Goal: Task Accomplishment & Management: Complete application form

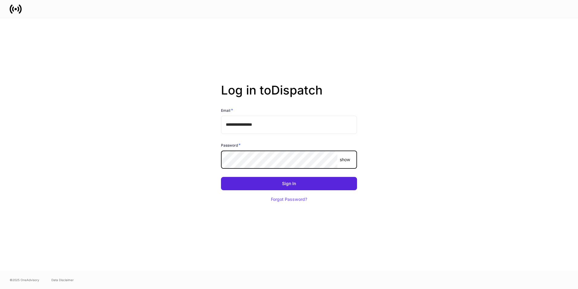
click at [221, 177] on button "Sign In" at bounding box center [289, 183] width 136 height 13
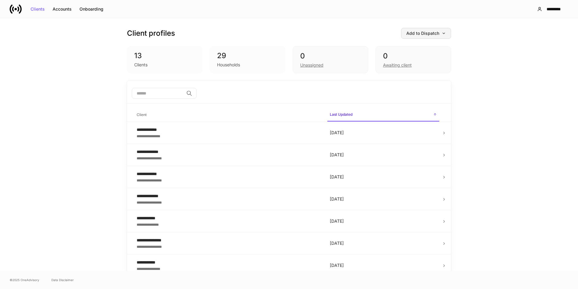
click at [411, 33] on div "Add to Dispatch" at bounding box center [426, 33] width 40 height 4
drag, startPoint x: 364, startPoint y: 79, endPoint x: 348, endPoint y: 79, distance: 16.6
drag, startPoint x: 348, startPoint y: 79, endPoint x: 304, endPoint y: 73, distance: 44.2
click at [304, 73] on div at bounding box center [289, 144] width 578 height 289
click at [305, 66] on div "Unassigned" at bounding box center [311, 65] width 23 height 6
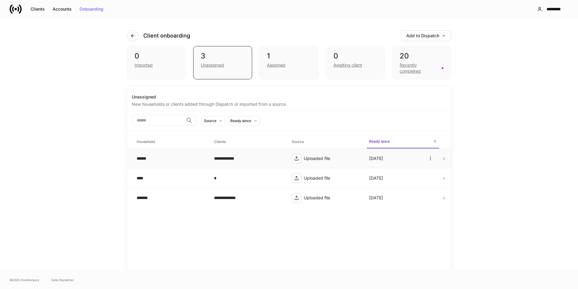
click at [257, 153] on td "**********" at bounding box center [247, 158] width 77 height 20
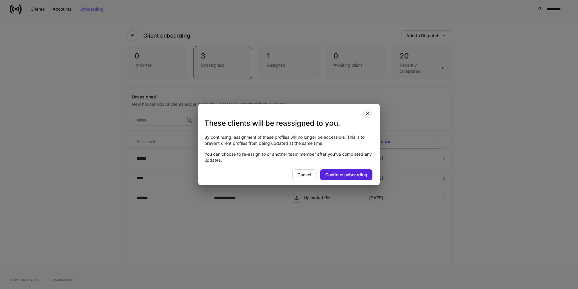
click at [368, 113] on icon "button" at bounding box center [367, 113] width 2 height 2
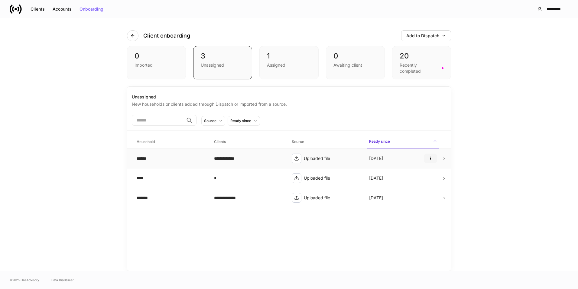
click at [430, 156] on icon "button" at bounding box center [430, 158] width 5 height 5
click at [447, 158] on div at bounding box center [289, 144] width 578 height 289
click at [446, 158] on td at bounding box center [446, 158] width 9 height 20
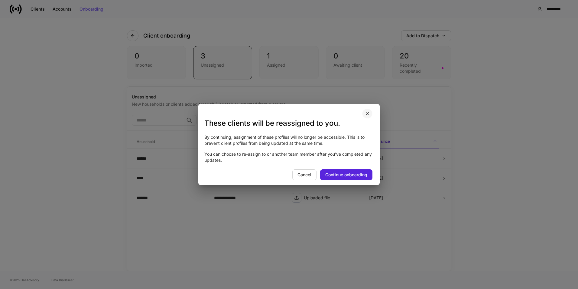
click at [367, 113] on icon "button" at bounding box center [367, 113] width 5 height 5
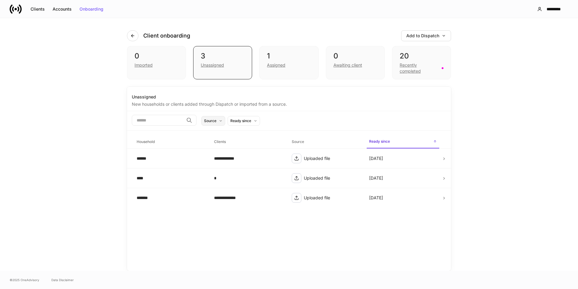
click at [225, 121] on button "Source" at bounding box center [213, 121] width 24 height 10
click at [268, 100] on div at bounding box center [289, 144] width 578 height 289
click at [295, 158] on icon at bounding box center [296, 158] width 5 height 5
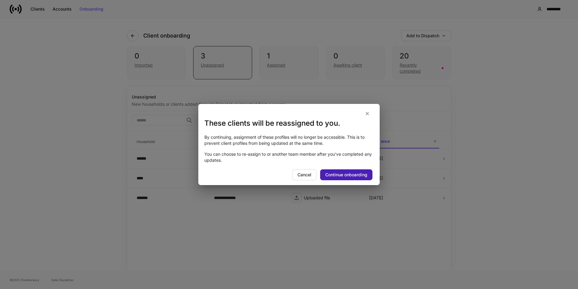
click at [337, 174] on div "Continue onboarding" at bounding box center [346, 174] width 42 height 4
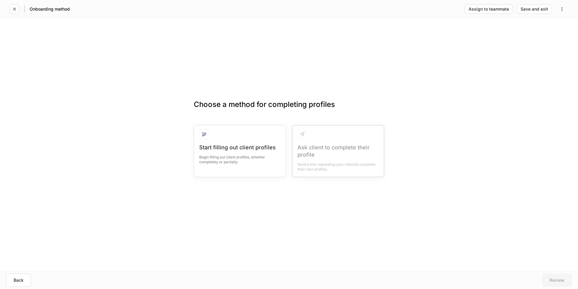
drag, startPoint x: 132, startPoint y: 185, endPoint x: 0, endPoint y: 240, distance: 143.0
drag, startPoint x: 0, startPoint y: 240, endPoint x: 16, endPoint y: 281, distance: 43.7
click at [16, 281] on div "Back" at bounding box center [19, 280] width 10 height 4
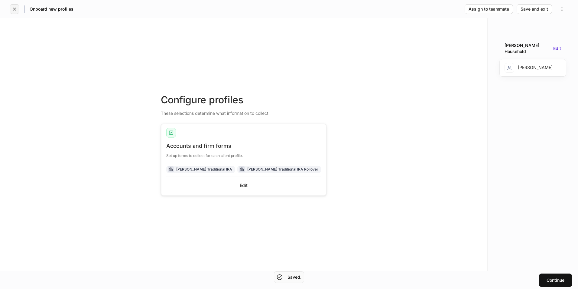
click at [13, 9] on icon "button" at bounding box center [14, 9] width 5 height 5
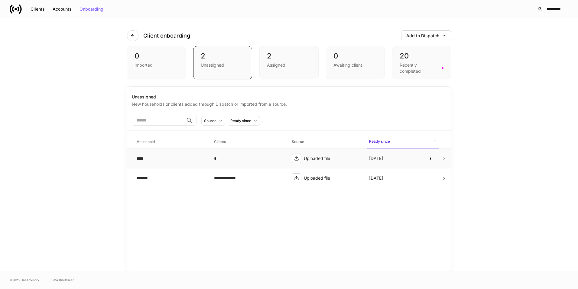
click at [298, 160] on icon at bounding box center [296, 158] width 5 height 5
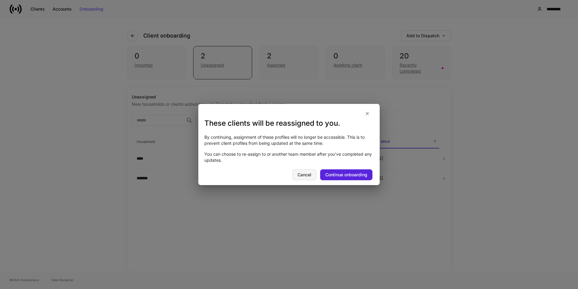
click at [302, 174] on div "Cancel" at bounding box center [305, 174] width 14 height 4
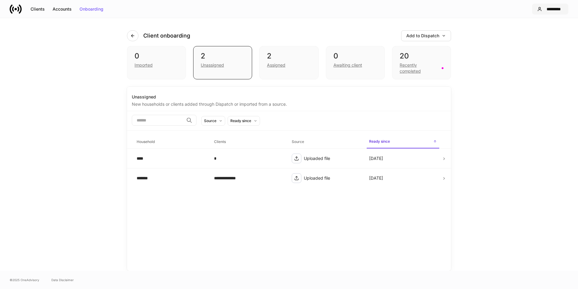
click at [552, 10] on div "*********" at bounding box center [554, 9] width 19 height 4
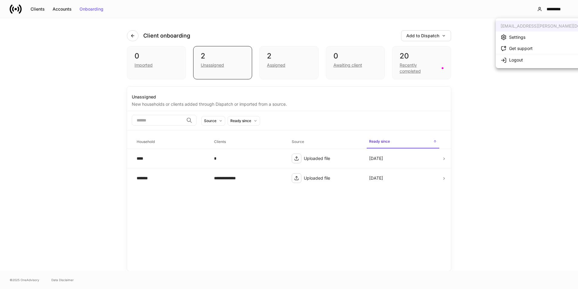
click at [310, 35] on div at bounding box center [289, 144] width 578 height 289
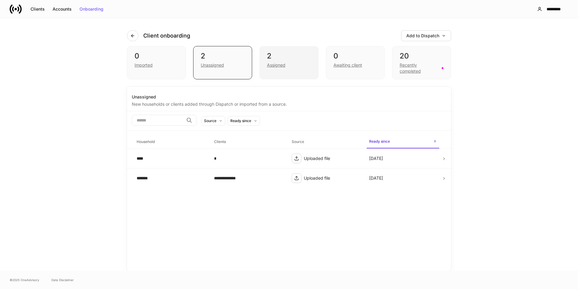
click at [277, 62] on div "Assigned" at bounding box center [276, 65] width 18 height 6
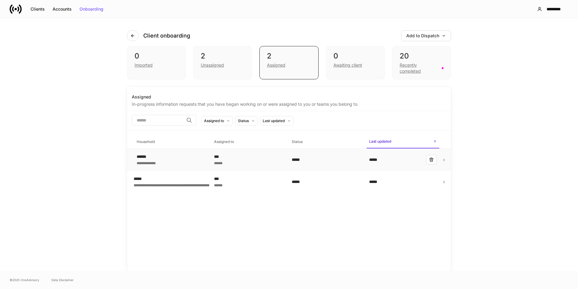
click at [241, 156] on div "***" at bounding box center [248, 156] width 68 height 6
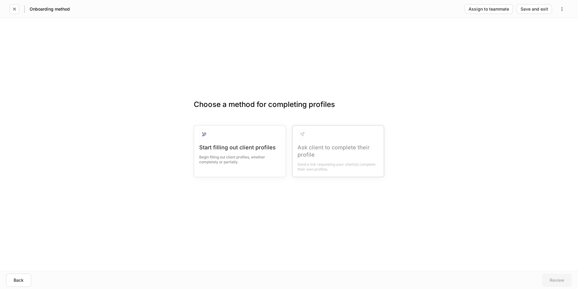
click at [241, 156] on div "Begin filling out client profiles, whether completely or partially." at bounding box center [239, 157] width 81 height 13
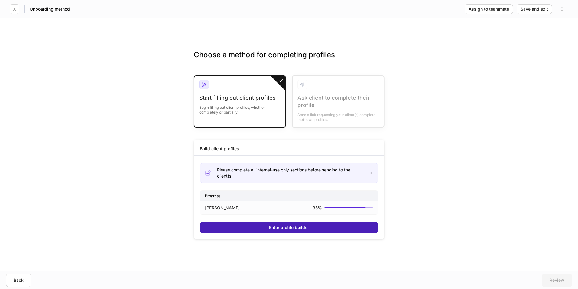
click at [278, 227] on div "Enter profile builder" at bounding box center [289, 227] width 40 height 4
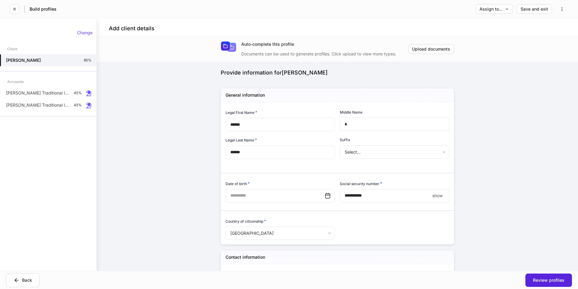
type input "**********"
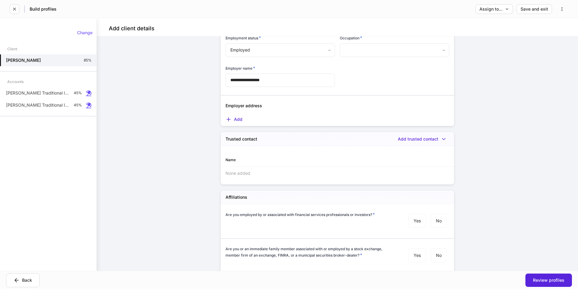
scroll to position [600, 0]
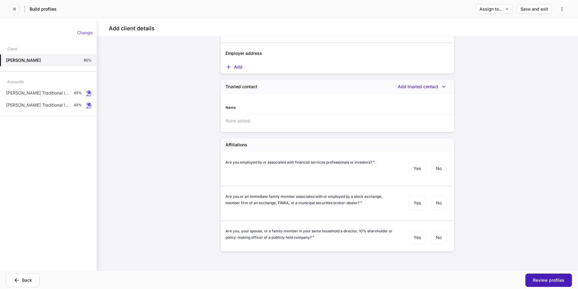
click at [544, 278] on div "Review profiles" at bounding box center [548, 280] width 31 height 4
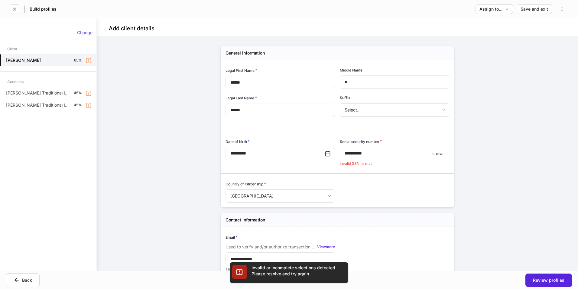
click at [435, 154] on p "show" at bounding box center [437, 153] width 10 height 6
drag, startPoint x: 371, startPoint y: 154, endPoint x: 358, endPoint y: 154, distance: 12.4
click at [358, 154] on input "**********" at bounding box center [386, 153] width 92 height 13
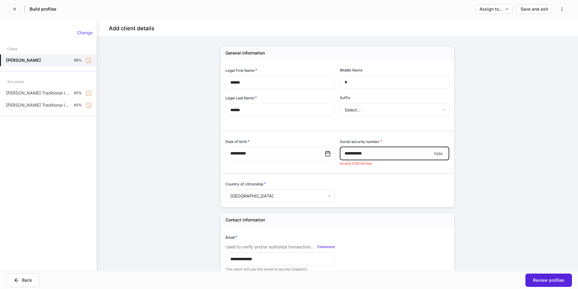
click at [372, 154] on input "**********" at bounding box center [386, 153] width 92 height 13
drag, startPoint x: 369, startPoint y: 154, endPoint x: 362, endPoint y: 153, distance: 7.3
click at [362, 153] on input "**********" at bounding box center [386, 153] width 92 height 13
click at [534, 281] on div "Review profiles" at bounding box center [548, 280] width 31 height 4
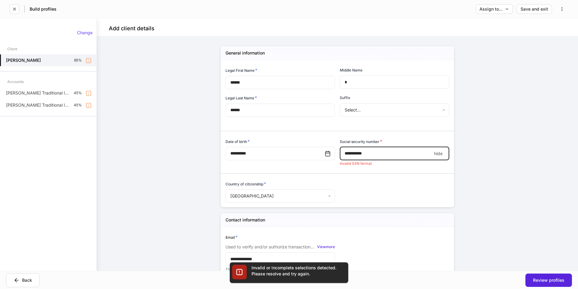
click at [354, 153] on input "**********" at bounding box center [386, 153] width 92 height 13
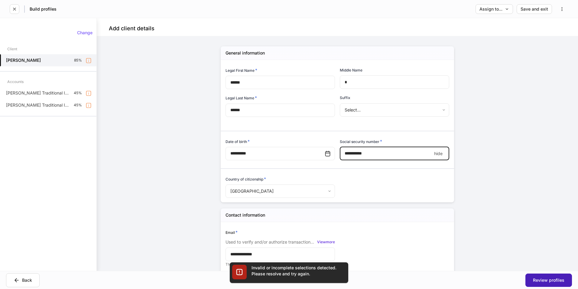
type input "**********"
click at [542, 277] on button "Review profiles" at bounding box center [549, 279] width 47 height 13
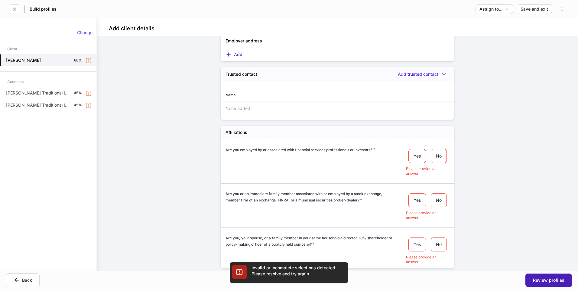
scroll to position [615, 0]
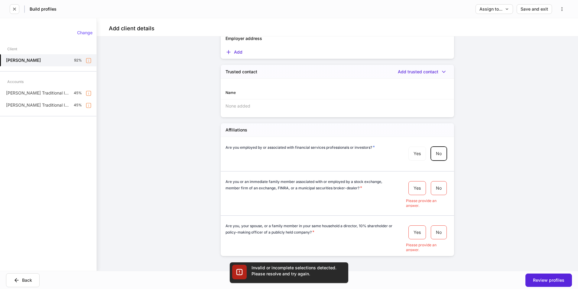
click at [436, 198] on div "Yes No Please provide an answer." at bounding box center [427, 192] width 43 height 29
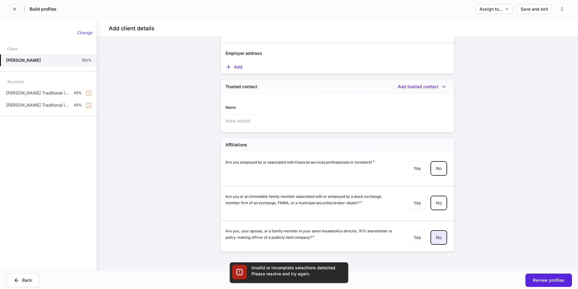
scroll to position [600, 0]
click at [545, 281] on div "Review profiles" at bounding box center [548, 280] width 31 height 4
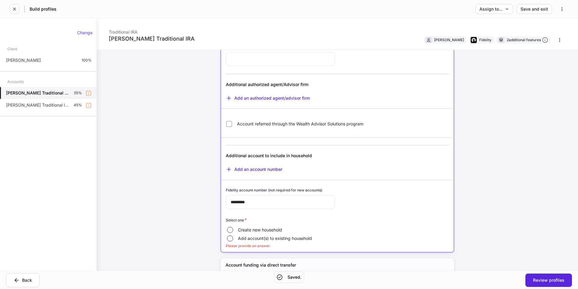
scroll to position [67, 0]
click at [539, 278] on div "Review profiles" at bounding box center [548, 280] width 31 height 4
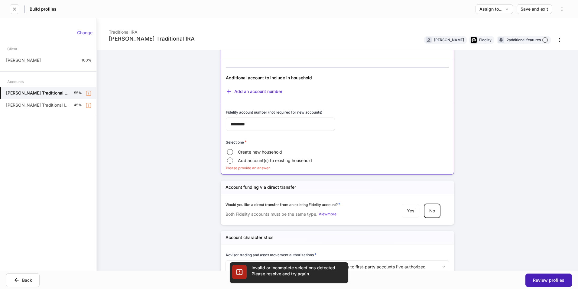
scroll to position [157, 0]
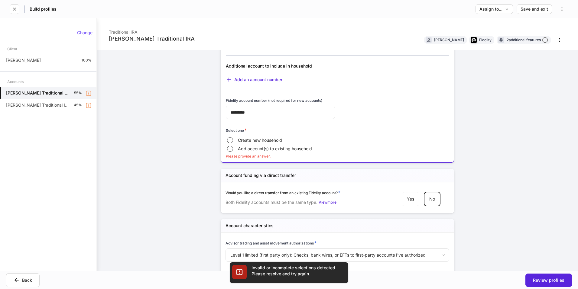
click at [155, 113] on div "**********" at bounding box center [337, 144] width 481 height 252
click at [247, 141] on span "Create new household" at bounding box center [260, 140] width 44 height 6
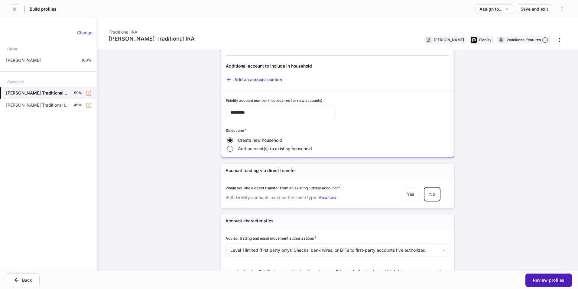
click at [546, 280] on div "Review profiles" at bounding box center [548, 280] width 31 height 4
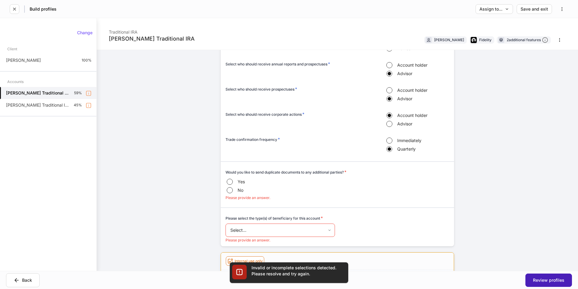
scroll to position [598, 0]
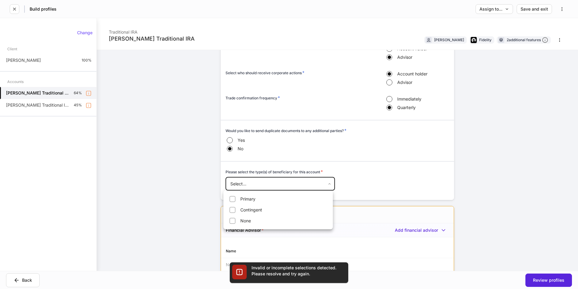
click at [243, 181] on body "**********" at bounding box center [289, 144] width 578 height 289
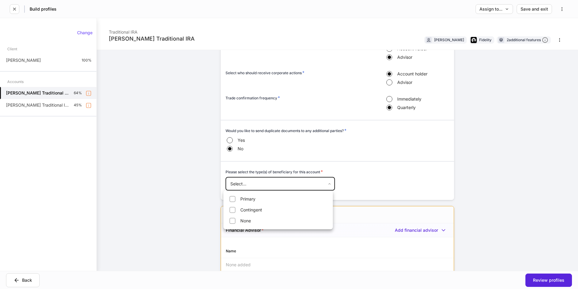
drag, startPoint x: 246, startPoint y: 221, endPoint x: 242, endPoint y: 222, distance: 4.8
click at [242, 222] on li "None" at bounding box center [278, 221] width 107 height 10
type input "****"
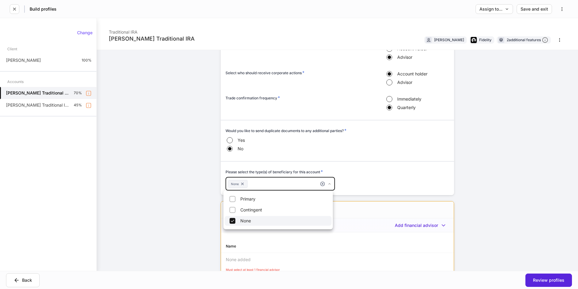
click at [381, 181] on div at bounding box center [289, 144] width 578 height 289
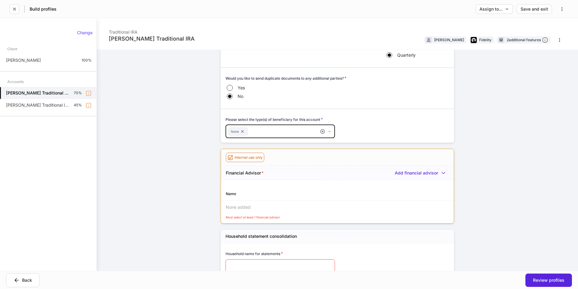
scroll to position [659, 0]
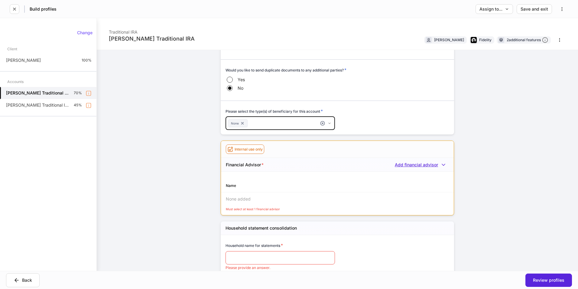
click at [410, 168] on div "Add financial advisor" at bounding box center [422, 165] width 54 height 6
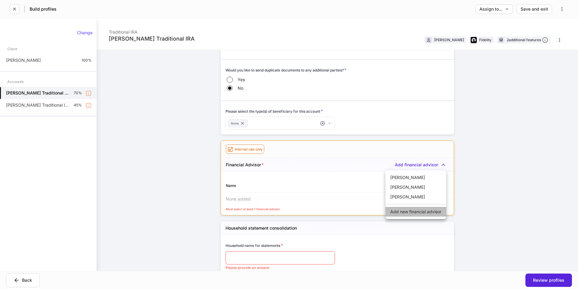
click at [405, 212] on li "Add new financial advisor" at bounding box center [416, 212] width 61 height 10
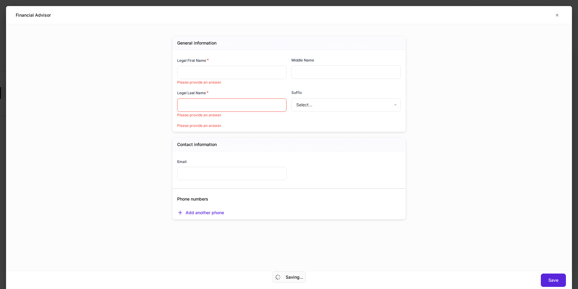
click at [225, 76] on input "text" at bounding box center [231, 72] width 109 height 13
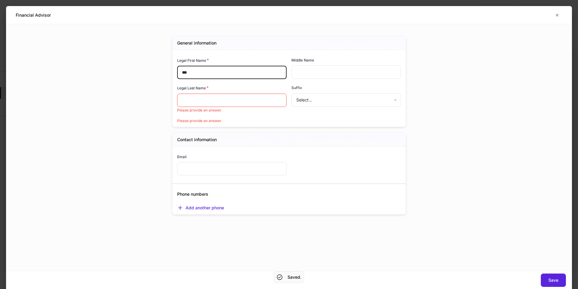
type input "***"
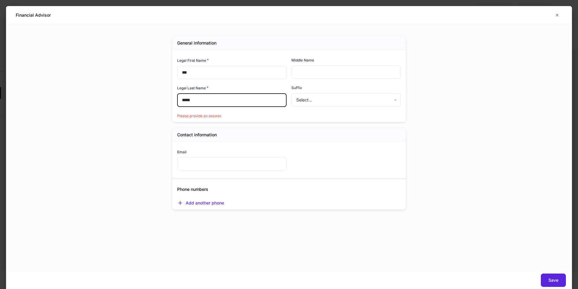
type input "*****"
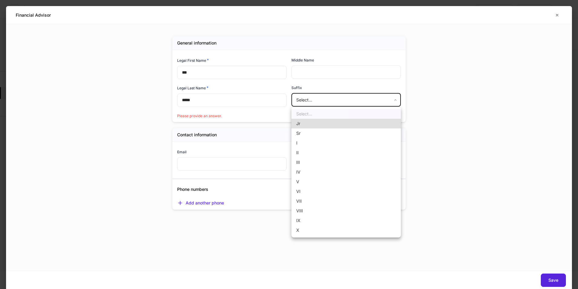
click at [305, 99] on body "**********" at bounding box center [289, 144] width 578 height 289
click at [242, 131] on div at bounding box center [289, 144] width 578 height 289
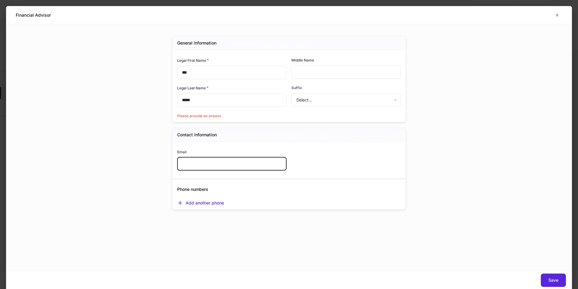
click at [234, 164] on input "text" at bounding box center [231, 163] width 109 height 13
type input "*"
type input "**********"
type input "*"
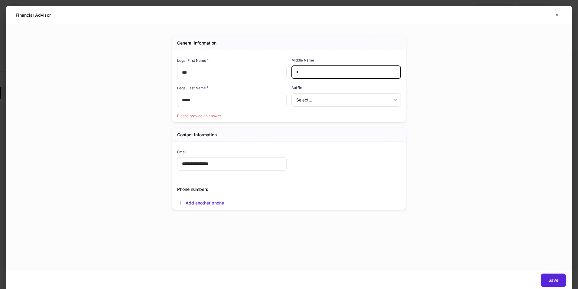
drag, startPoint x: 309, startPoint y: 70, endPoint x: 263, endPoint y: 72, distance: 45.7
click at [264, 72] on div "Legal First Name * *** ​ Middle Name * ​ Legal Last Name * ***** ​ Suffix Selec…" at bounding box center [286, 85] width 229 height 66
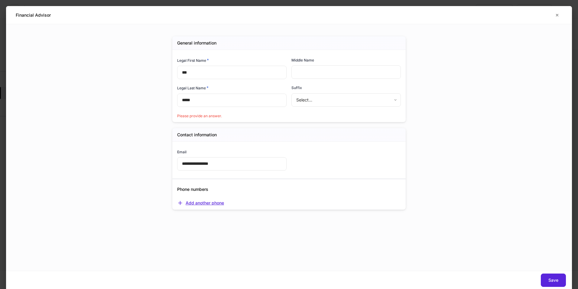
click at [207, 204] on div "Add another phone" at bounding box center [200, 203] width 47 height 6
click at [224, 217] on body "**********" at bounding box center [289, 144] width 578 height 289
click at [205, 238] on li "Mobile" at bounding box center [231, 238] width 109 height 10
type input "*"
click at [311, 209] on input "text" at bounding box center [337, 214] width 91 height 13
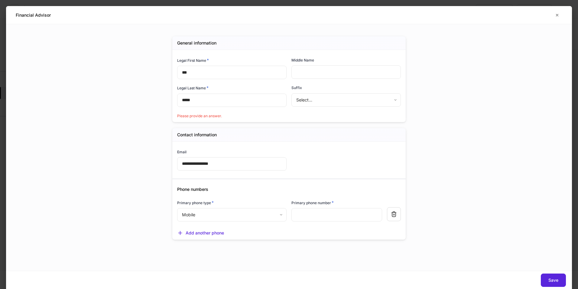
click at [310, 211] on input "text" at bounding box center [337, 214] width 91 height 13
type input "**********"
click at [541, 273] on button "Save" at bounding box center [553, 279] width 25 height 13
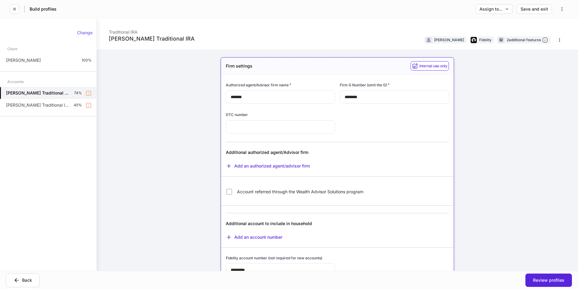
click at [152, 127] on div "[PERSON_NAME] Traditional IRA Traditional IRA [PERSON_NAME] Fidelity 2 addition…" at bounding box center [337, 144] width 481 height 252
click at [487, 52] on li "Fidelity Statement Consolidation for Households" at bounding box center [522, 52] width 79 height 6
click at [543, 40] on icon at bounding box center [545, 40] width 6 height 6
click at [557, 41] on icon "button" at bounding box center [559, 40] width 5 height 5
click at [538, 52] on li "Edit configuration" at bounding box center [539, 55] width 44 height 10
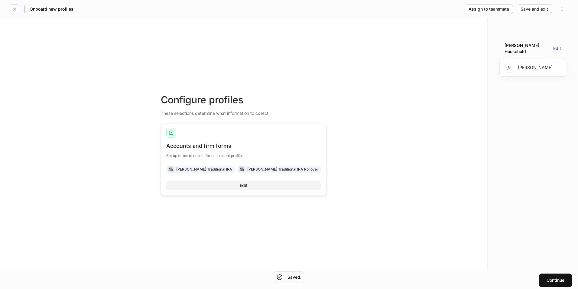
drag, startPoint x: 214, startPoint y: 197, endPoint x: 202, endPoint y: 186, distance: 16.0
click at [200, 187] on button "Edit" at bounding box center [243, 185] width 155 height 10
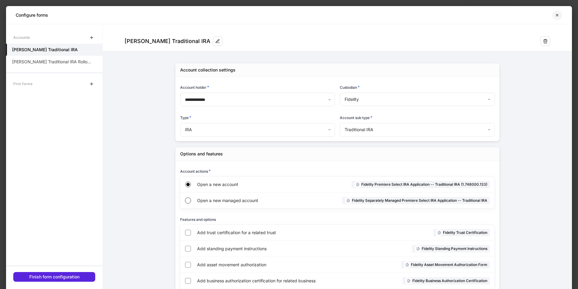
click at [559, 16] on icon "button" at bounding box center [557, 15] width 5 height 5
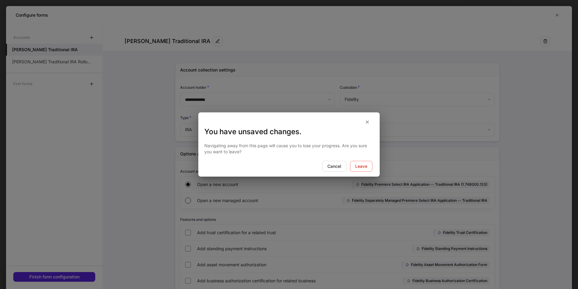
click at [376, 169] on div "Cancel Leave" at bounding box center [288, 166] width 181 height 11
click at [368, 170] on button "Leave" at bounding box center [361, 166] width 22 height 11
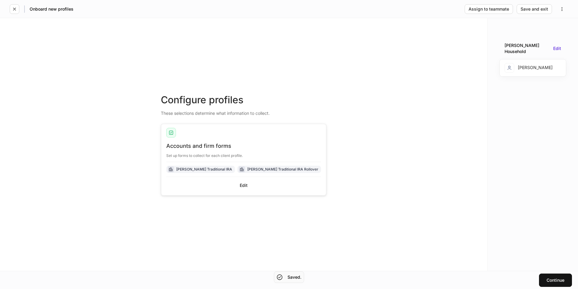
click at [538, 65] on div "[PERSON_NAME]" at bounding box center [529, 68] width 48 height 10
click at [532, 8] on div "Save and exit" at bounding box center [535, 9] width 28 height 4
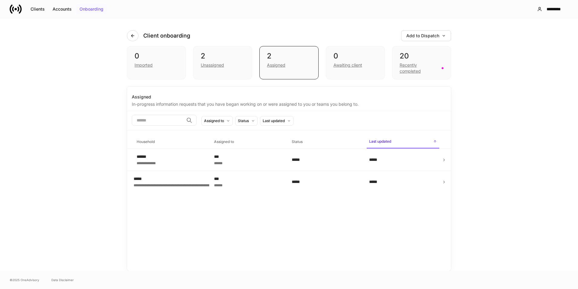
click at [84, 11] on div "Onboarding" at bounding box center [92, 9] width 24 height 4
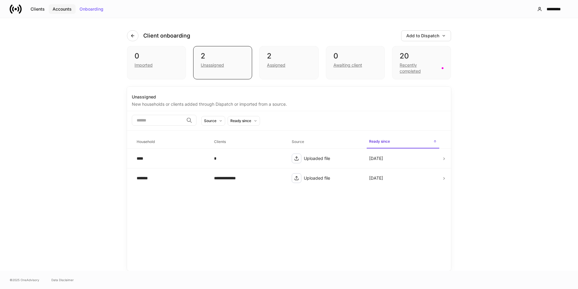
click at [56, 13] on button "Accounts" at bounding box center [62, 9] width 27 height 10
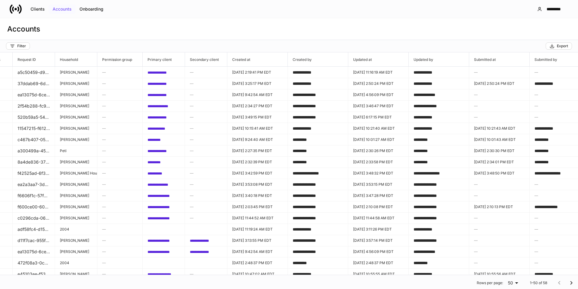
scroll to position [0, 282]
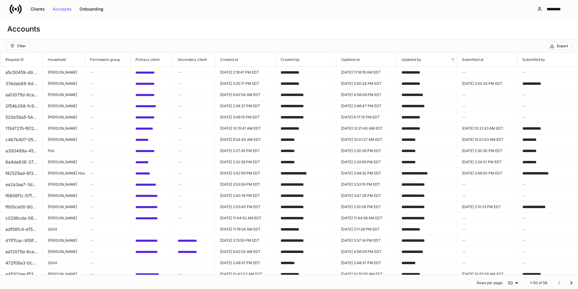
click at [409, 56] on span "Updated by" at bounding box center [427, 59] width 60 height 14
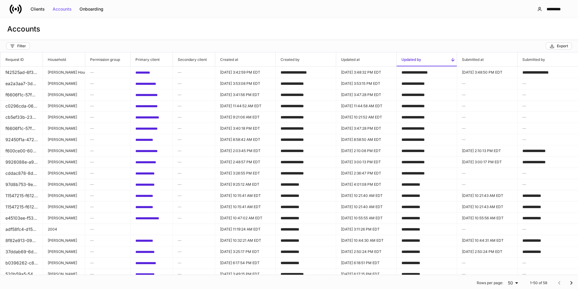
click at [409, 56] on span "Updated by" at bounding box center [427, 59] width 60 height 14
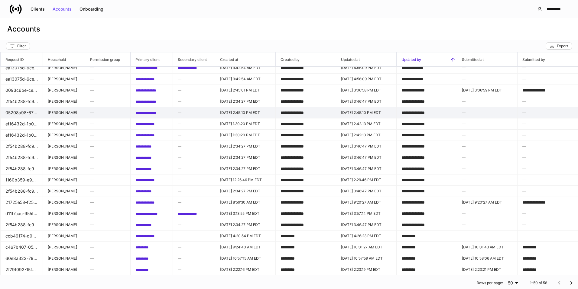
scroll to position [30, 282]
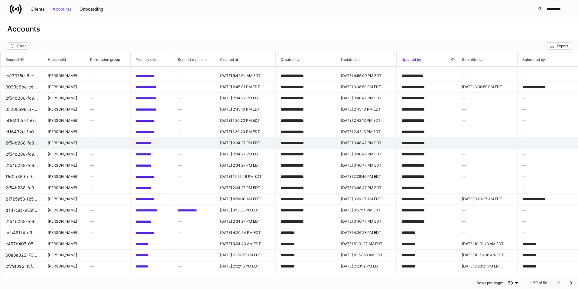
drag, startPoint x: 318, startPoint y: 142, endPoint x: 272, endPoint y: 138, distance: 45.3
click at [276, 138] on td "**********" at bounding box center [306, 142] width 60 height 11
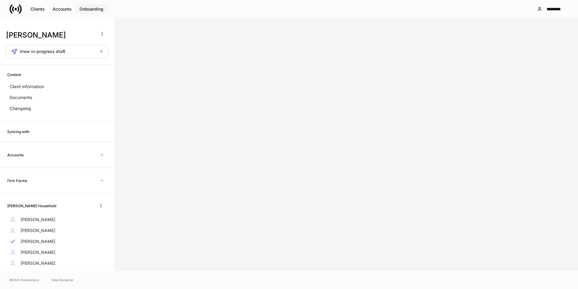
click at [92, 10] on div "Onboarding" at bounding box center [92, 9] width 24 height 4
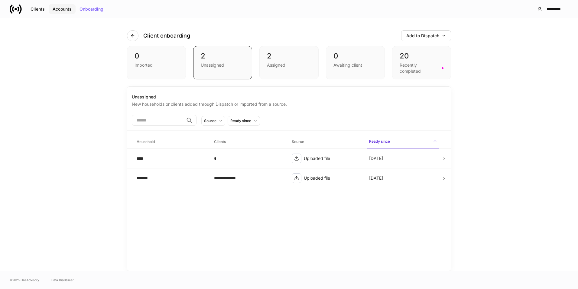
click at [66, 10] on div "Accounts" at bounding box center [62, 9] width 19 height 4
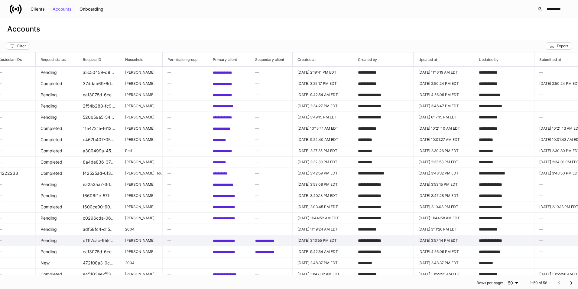
scroll to position [0, 203]
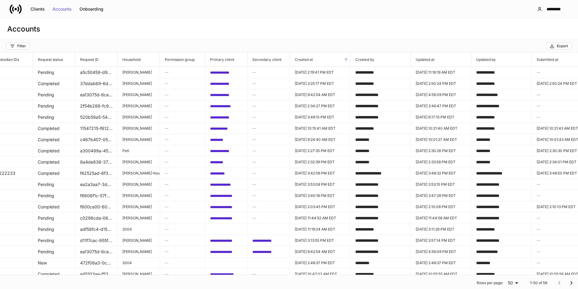
click at [316, 56] on span "Created at" at bounding box center [320, 59] width 60 height 14
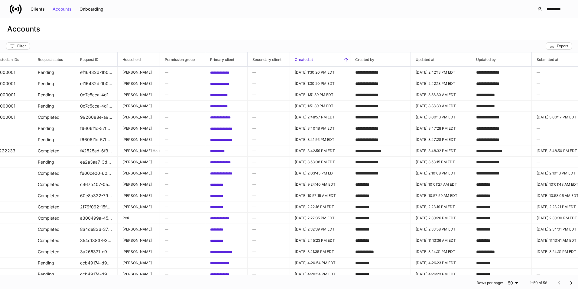
click at [317, 56] on span "Created at" at bounding box center [320, 59] width 60 height 14
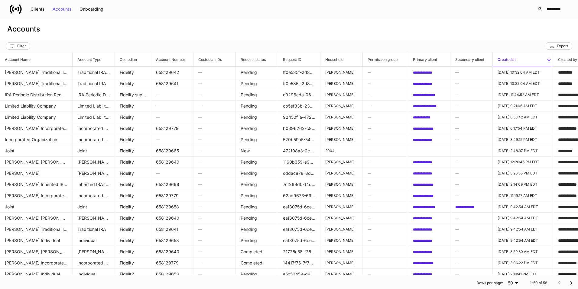
click at [92, 13] on button "Onboarding" at bounding box center [92, 9] width 32 height 10
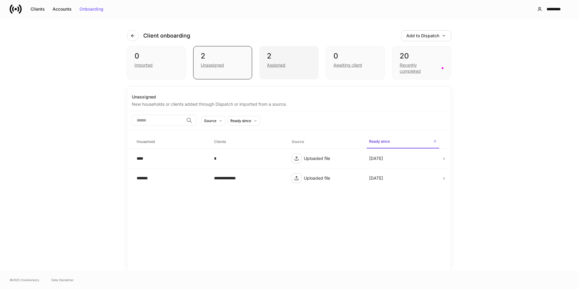
click at [278, 58] on div "2" at bounding box center [289, 56] width 44 height 10
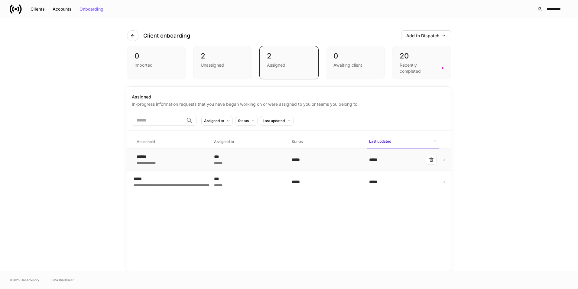
click at [270, 161] on div "******" at bounding box center [248, 162] width 68 height 6
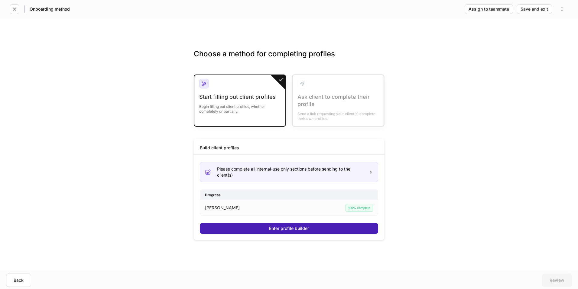
click at [322, 227] on button "Enter profile builder" at bounding box center [289, 228] width 178 height 11
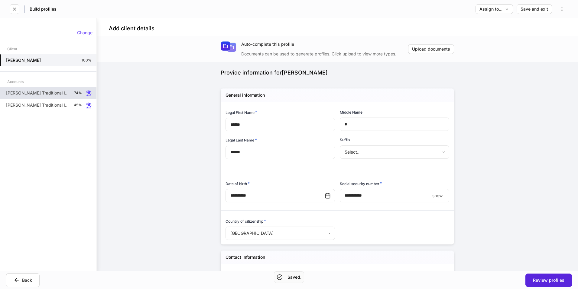
click at [66, 93] on p "[PERSON_NAME] Traditional IRA" at bounding box center [37, 93] width 63 height 6
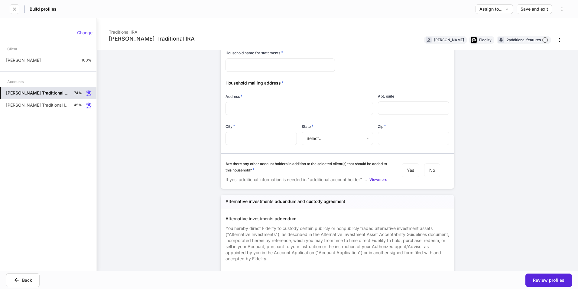
scroll to position [936, 0]
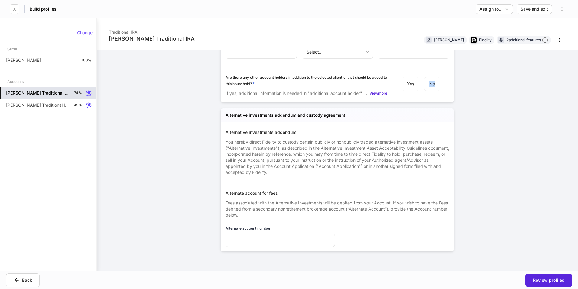
click at [436, 87] on div "Yes No" at bounding box center [425, 83] width 50 height 19
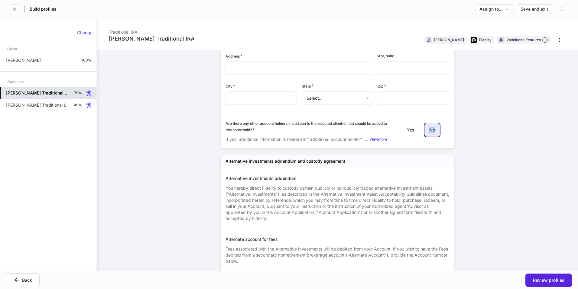
scroll to position [845, 0]
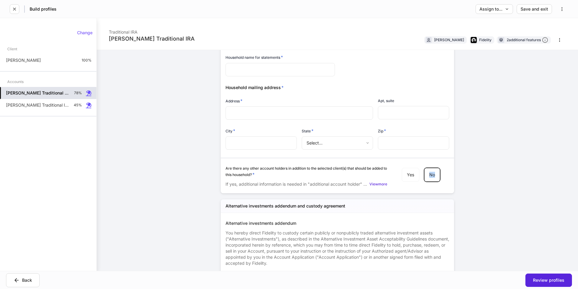
click at [316, 142] on body "**********" at bounding box center [289, 144] width 578 height 289
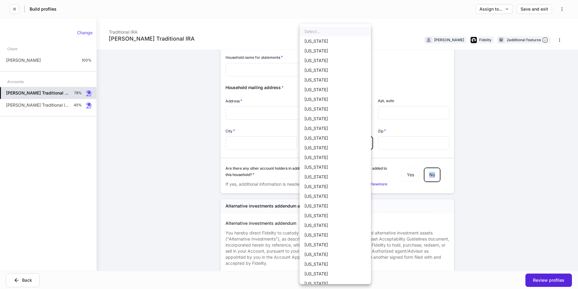
click at [323, 124] on li "[US_STATE]" at bounding box center [335, 128] width 71 height 10
type input "**"
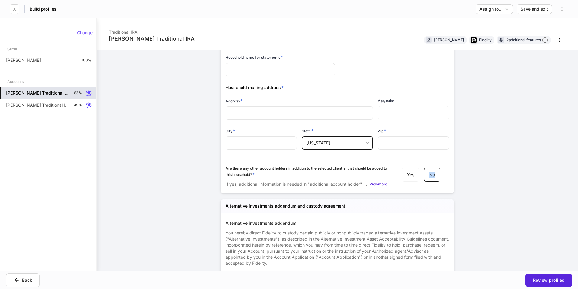
click at [248, 133] on div "City *" at bounding box center [261, 132] width 71 height 8
click at [243, 142] on input "text" at bounding box center [261, 142] width 71 height 13
type input "******"
click at [257, 111] on input "text" at bounding box center [299, 113] width 138 height 6
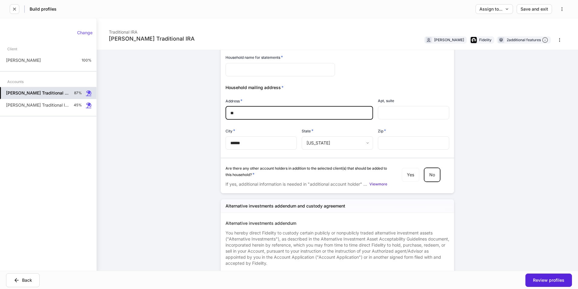
type input "**"
click at [403, 116] on input "text" at bounding box center [413, 112] width 71 height 13
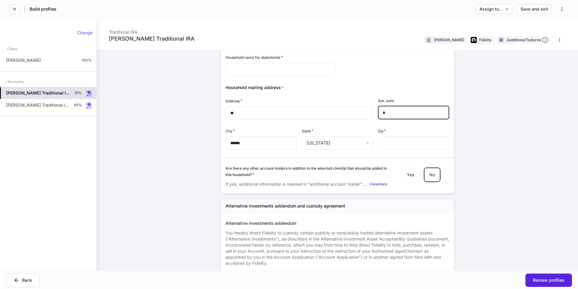
type input "*"
click at [402, 143] on input "*" at bounding box center [413, 142] width 71 height 13
drag, startPoint x: 345, startPoint y: 145, endPoint x: 326, endPoint y: 135, distance: 21.8
click at [331, 145] on div "Household name for statements * ​ Household mailing address * Address * ** ​ Ap…" at bounding box center [335, 118] width 229 height 142
type input "*****"
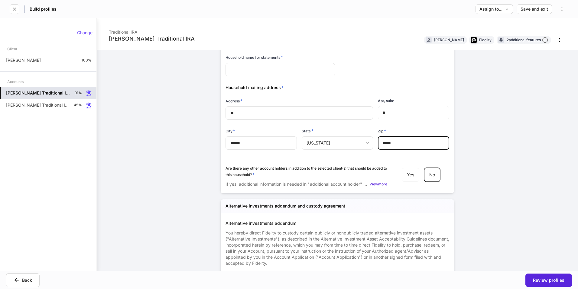
drag, startPoint x: 391, startPoint y: 114, endPoint x: 292, endPoint y: 94, distance: 101.6
click at [367, 110] on div "Household name for statements * ​ Household mailing address * Address * ** ​ Ap…" at bounding box center [335, 118] width 229 height 142
click at [226, 116] on div "** ​" at bounding box center [300, 112] width 148 height 13
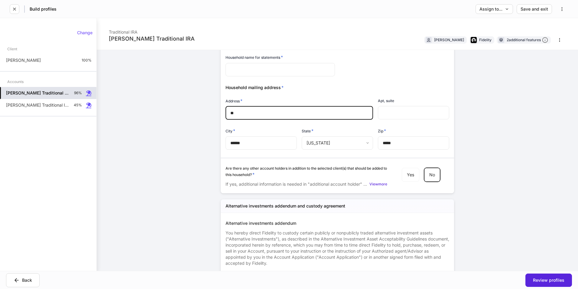
click at [227, 112] on div "** ​" at bounding box center [300, 112] width 148 height 13
drag, startPoint x: 239, startPoint y: 111, endPoint x: 34, endPoint y: 59, distance: 211.3
click at [34, 59] on div "[PERSON_NAME] Traditional IRA Traditional IRA [PERSON_NAME] Fidelity 2 addition…" at bounding box center [289, 144] width 578 height 252
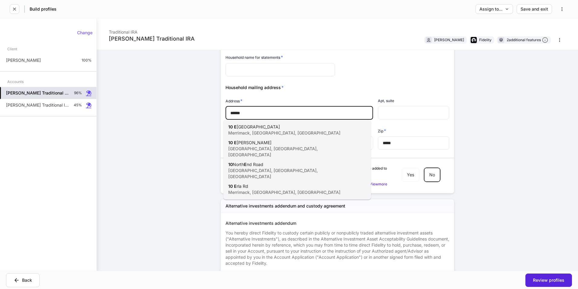
type input "******"
click at [175, 107] on div "[PERSON_NAME] Traditional IRA Traditional IRA [PERSON_NAME] Fidelity 2 addition…" at bounding box center [337, 144] width 481 height 252
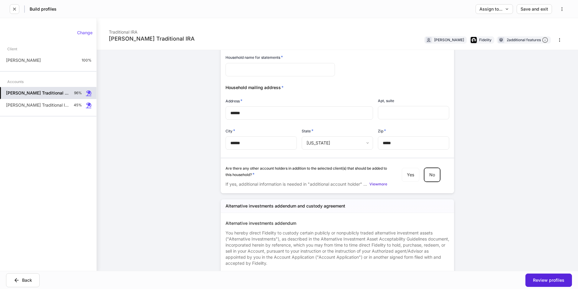
click at [190, 182] on div "[PERSON_NAME] Traditional IRA Traditional IRA [PERSON_NAME] Fidelity 2 addition…" at bounding box center [337, 144] width 481 height 252
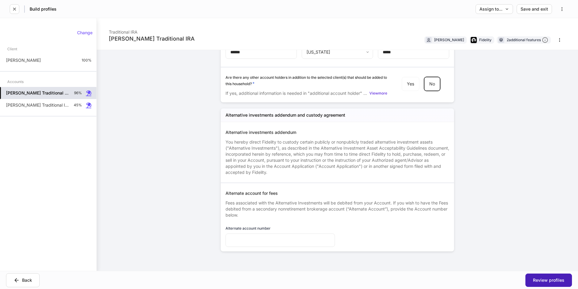
click at [547, 279] on div "Review profiles" at bounding box center [548, 280] width 31 height 4
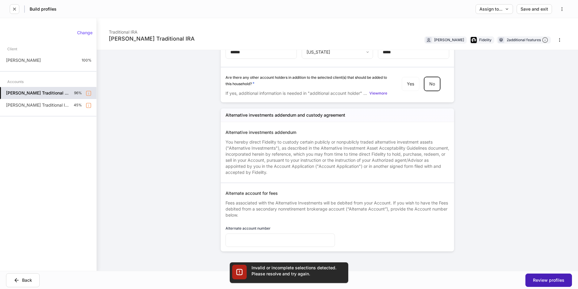
scroll to position [771, 0]
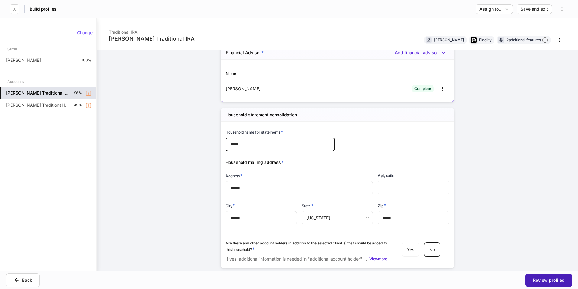
type input "*****"
click at [559, 279] on div "Review profiles" at bounding box center [548, 280] width 31 height 4
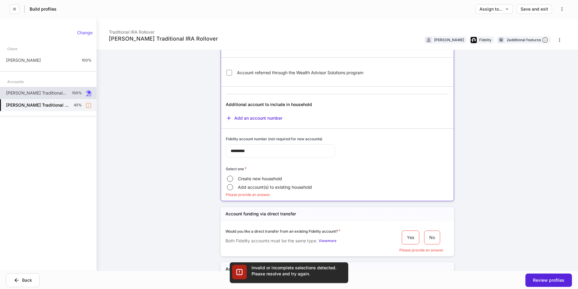
scroll to position [157, 0]
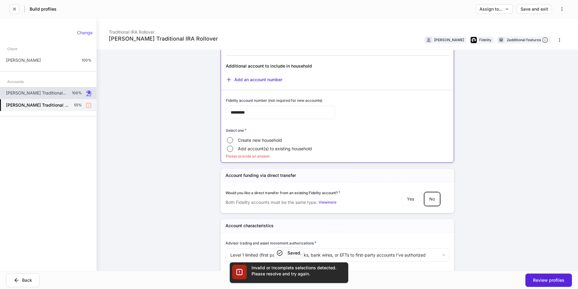
click at [418, 206] on div "Yes No" at bounding box center [425, 198] width 50 height 19
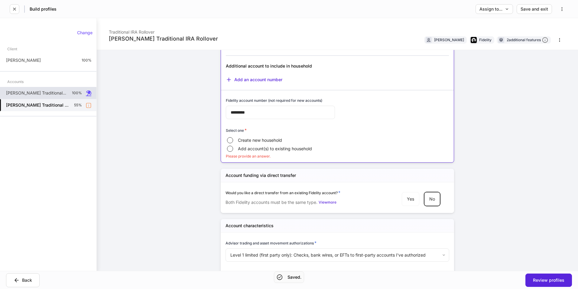
click at [514, 262] on div "[PERSON_NAME] Traditional IRA Rollover Traditional IRA Rollover [PERSON_NAME] F…" at bounding box center [337, 144] width 481 height 252
drag, startPoint x: 514, startPoint y: 262, endPoint x: 547, endPoint y: 280, distance: 37.1
click at [543, 279] on div "Back Review profiles" at bounding box center [289, 279] width 578 height 18
click at [549, 280] on div "Review profiles" at bounding box center [548, 280] width 31 height 4
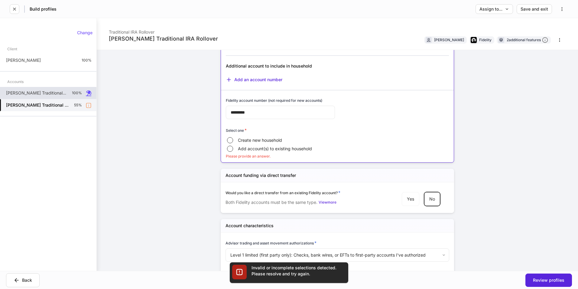
drag, startPoint x: 269, startPoint y: 141, endPoint x: 285, endPoint y: 147, distance: 16.5
click at [269, 141] on span "Create new household" at bounding box center [260, 140] width 44 height 6
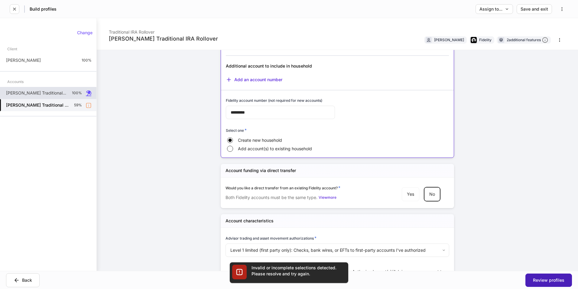
click at [548, 279] on div "Review profiles" at bounding box center [548, 280] width 31 height 4
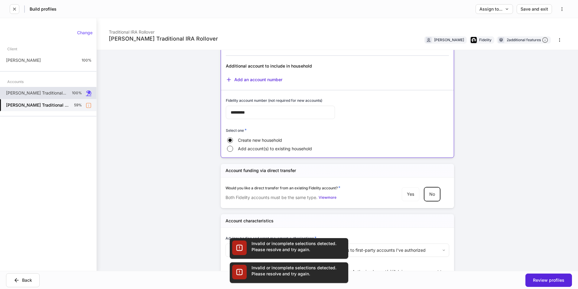
scroll to position [387, 0]
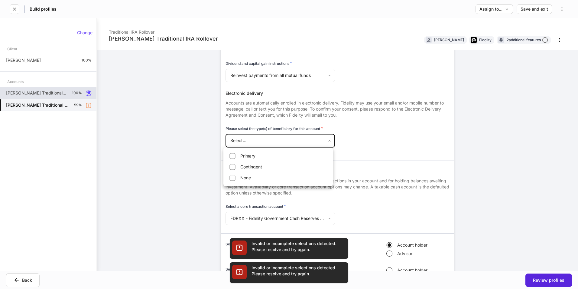
click at [286, 139] on body "Build profiles Assign to... Save and exit [PERSON_NAME] Traditional IRA Rollove…" at bounding box center [289, 144] width 578 height 289
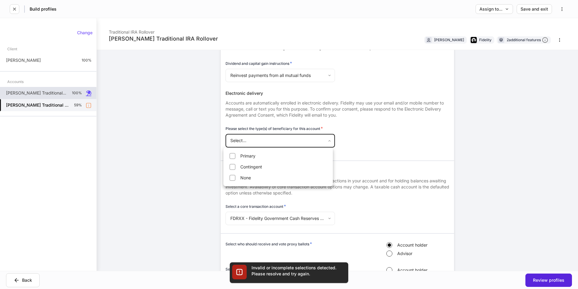
click at [258, 157] on li "Primary" at bounding box center [278, 156] width 107 height 10
type input "*******"
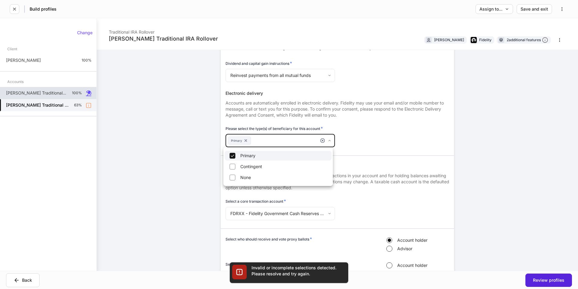
click at [552, 282] on div at bounding box center [289, 144] width 578 height 289
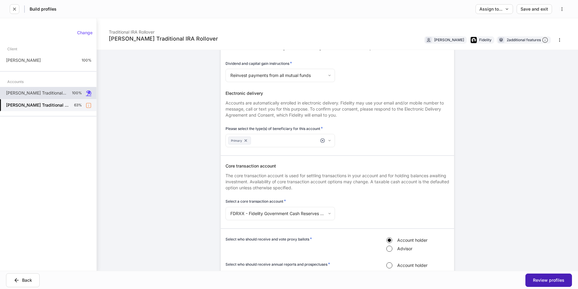
click at [552, 281] on div "Review profiles" at bounding box center [548, 280] width 31 height 4
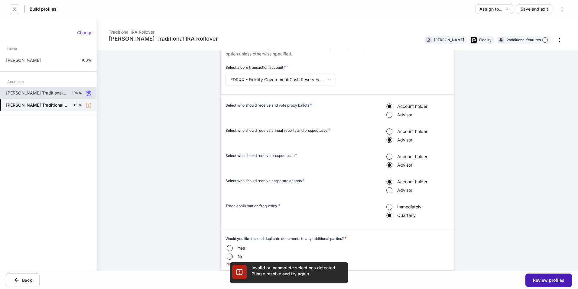
scroll to position [628, 0]
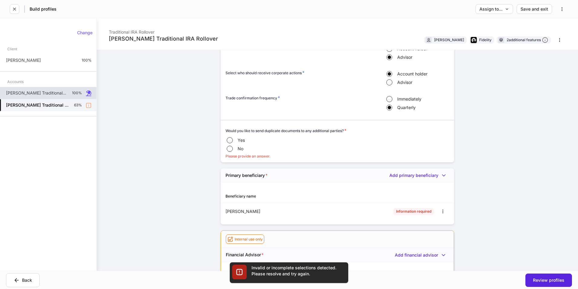
click at [232, 149] on label "No" at bounding box center [244, 148] width 36 height 8
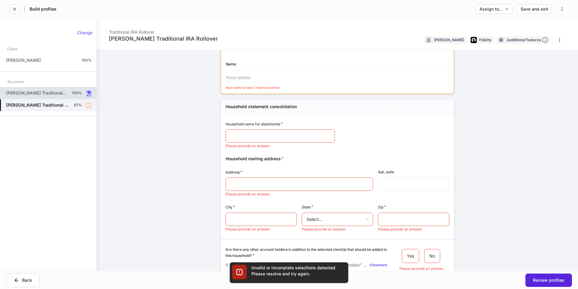
scroll to position [840, 0]
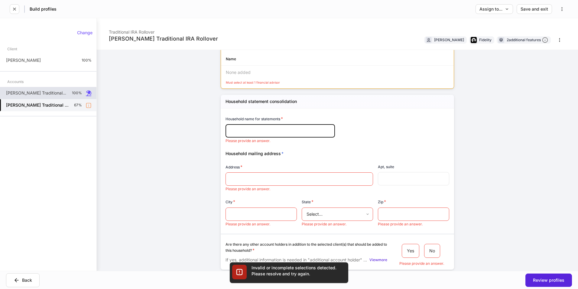
click at [280, 135] on input "text" at bounding box center [280, 130] width 109 height 13
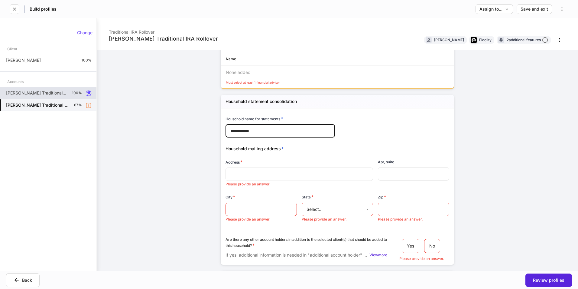
type input "**********"
click at [240, 174] on input "text" at bounding box center [299, 174] width 138 height 6
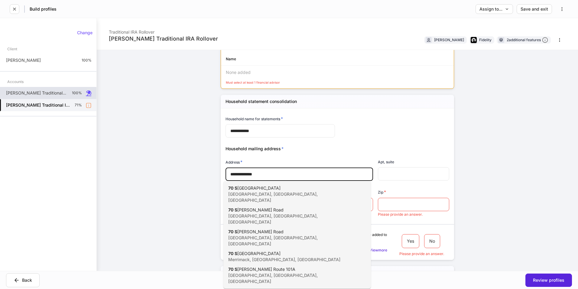
type input "**********"
click at [377, 148] on div "Household mailing address *" at bounding box center [335, 144] width 229 height 13
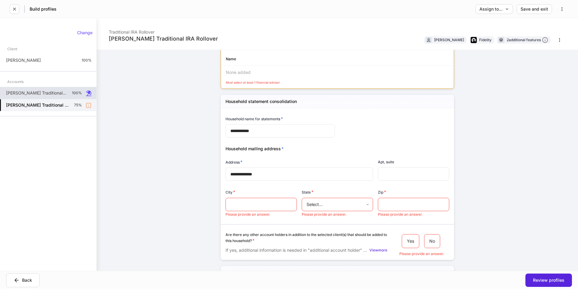
click at [332, 207] on body "Build profiles Assign to... Save and exit [PERSON_NAME] Traditional IRA Rollove…" at bounding box center [289, 144] width 578 height 289
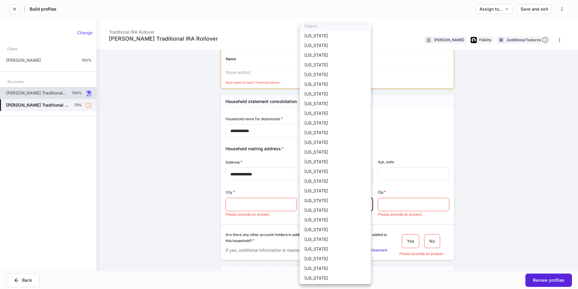
scroll to position [0, 0]
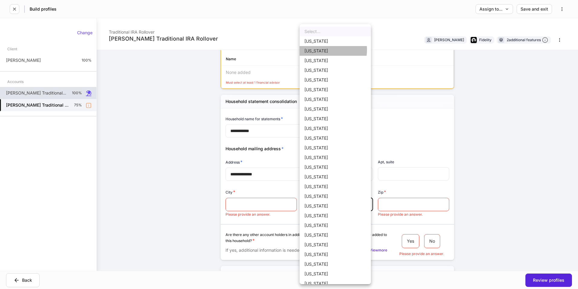
click at [321, 50] on li "[US_STATE]" at bounding box center [335, 51] width 71 height 10
type input "*"
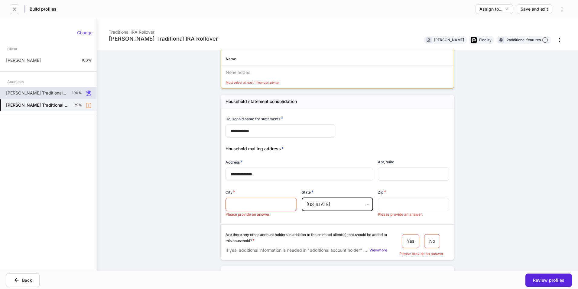
click at [403, 203] on input "text" at bounding box center [413, 203] width 71 height 13
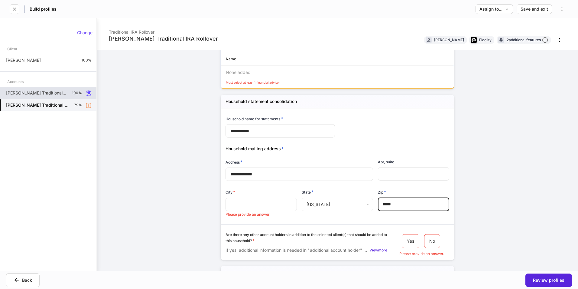
type input "*****"
click at [242, 207] on input "text" at bounding box center [261, 203] width 71 height 13
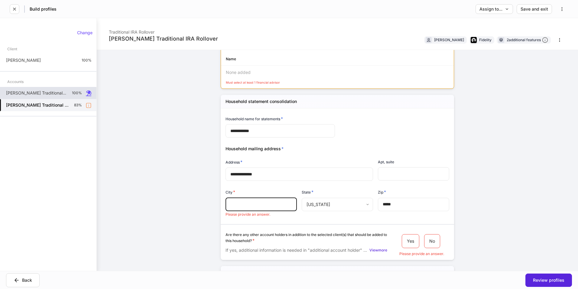
click at [245, 204] on input "text" at bounding box center [261, 203] width 71 height 13
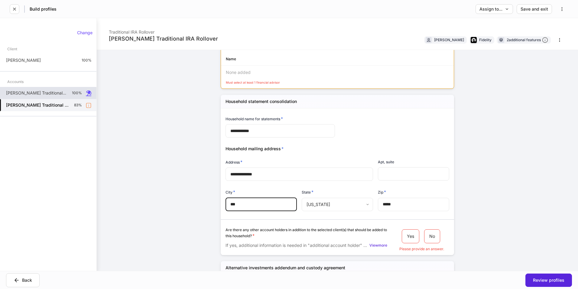
type input "***"
drag, startPoint x: 509, startPoint y: 160, endPoint x: 501, endPoint y: 160, distance: 7.6
click at [509, 160] on div "**********" at bounding box center [337, 144] width 481 height 252
click at [378, 247] on button "View more" at bounding box center [379, 245] width 18 height 6
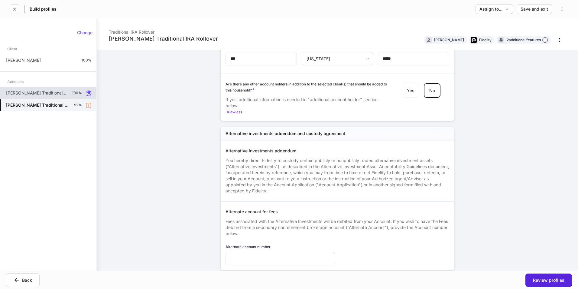
scroll to position [1004, 0]
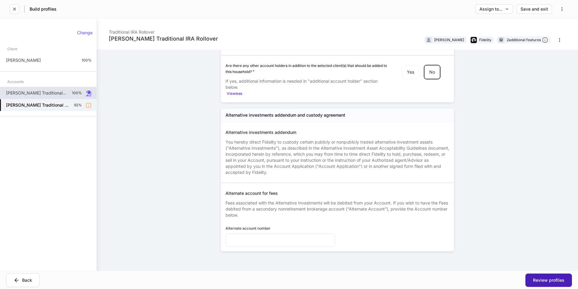
click at [555, 275] on button "Review profiles" at bounding box center [549, 279] width 47 height 13
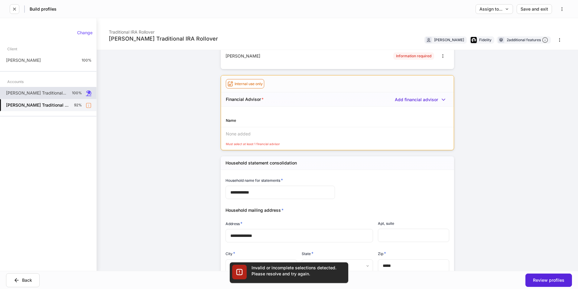
scroll to position [747, 0]
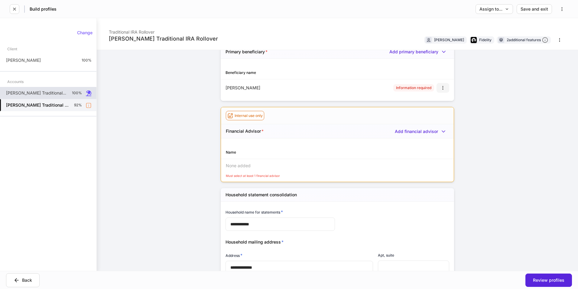
click at [442, 90] on icon "button" at bounding box center [443, 87] width 5 height 5
click at [432, 101] on li "Edit" at bounding box center [436, 102] width 22 height 10
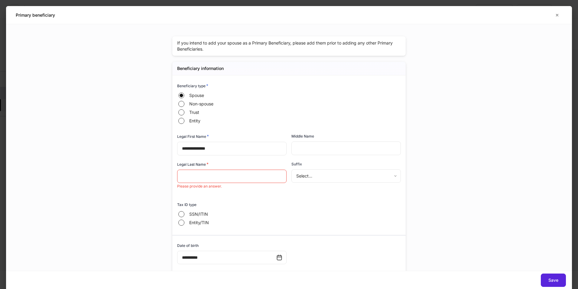
scroll to position [13, 0]
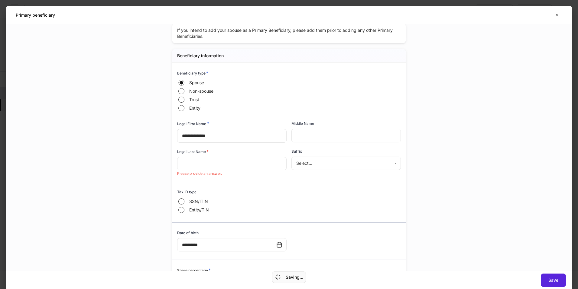
click at [201, 162] on input "text" at bounding box center [231, 163] width 109 height 13
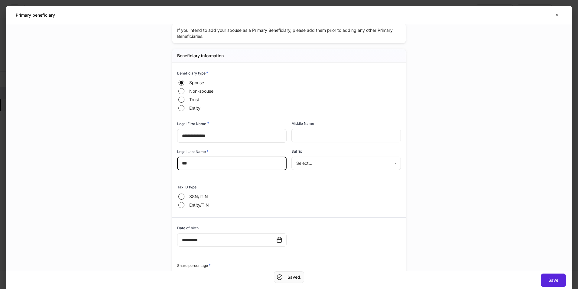
type input "***"
click at [329, 163] on body "Build profiles Assign to... Save and exit [PERSON_NAME] Traditional IRA Rollove…" at bounding box center [289, 144] width 578 height 289
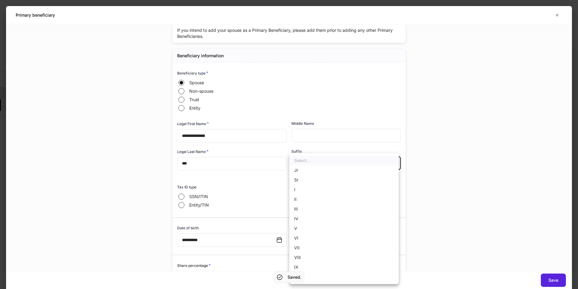
click at [464, 131] on div at bounding box center [289, 144] width 578 height 289
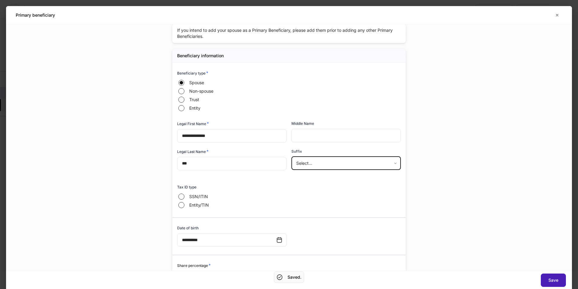
click at [553, 281] on div "Save" at bounding box center [554, 280] width 10 height 4
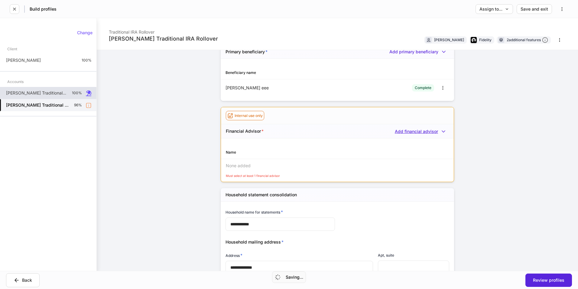
click at [410, 132] on div "Add financial advisor" at bounding box center [422, 131] width 54 height 6
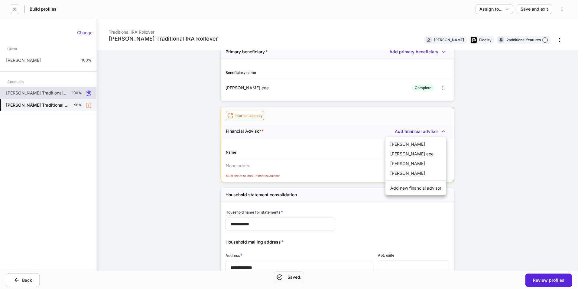
click at [396, 165] on li "[PERSON_NAME]" at bounding box center [416, 163] width 61 height 10
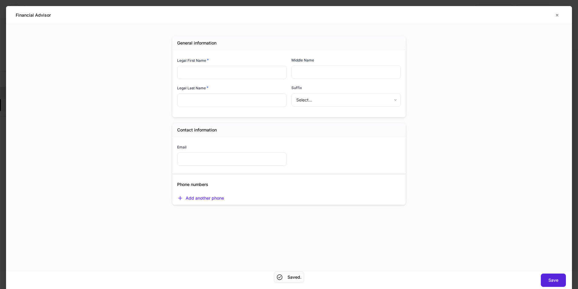
type input "***"
type input "*****"
type input "**********"
drag, startPoint x: 519, startPoint y: 263, endPoint x: 527, endPoint y: 266, distance: 8.9
click at [527, 266] on div "**********" at bounding box center [289, 147] width 566 height 246
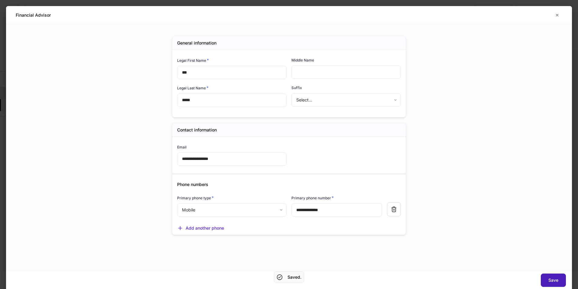
click at [550, 283] on button "Save" at bounding box center [553, 279] width 25 height 13
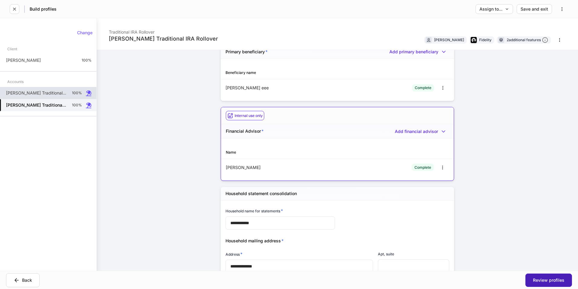
click at [539, 280] on div "Review profiles" at bounding box center [548, 280] width 31 height 4
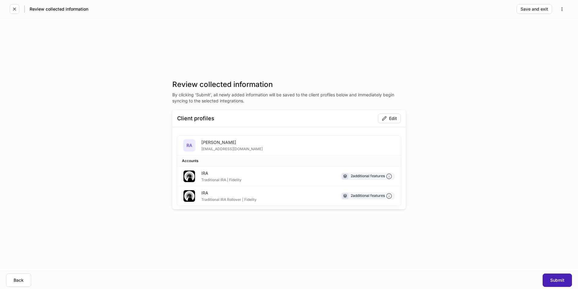
click at [563, 278] on div "Submit" at bounding box center [557, 280] width 14 height 4
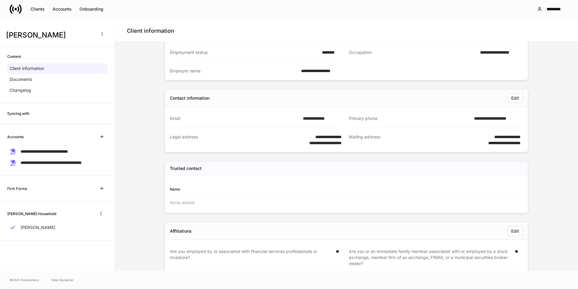
scroll to position [139, 0]
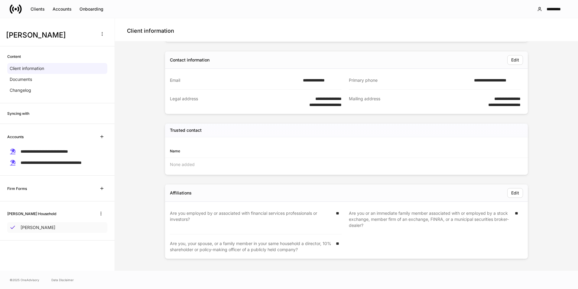
click at [55, 225] on div "[PERSON_NAME]" at bounding box center [57, 227] width 100 height 11
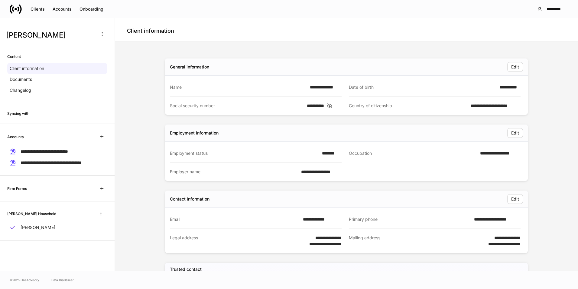
click at [19, 184] on div "Firm Forms" at bounding box center [57, 188] width 100 height 11
click at [32, 188] on div "Firm Forms" at bounding box center [57, 188] width 100 height 11
click at [41, 82] on div "Documents" at bounding box center [57, 79] width 100 height 11
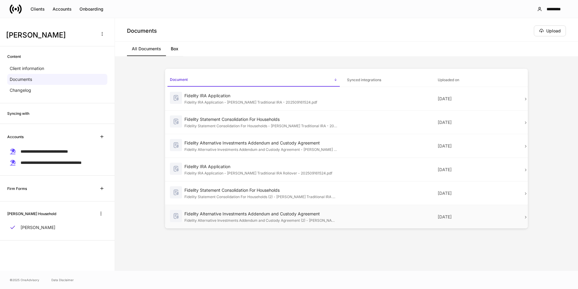
click at [522, 218] on tr "Fidelity Alternative Investments Addendum and Custody Agreement Fidelity Altern…" at bounding box center [346, 217] width 373 height 24
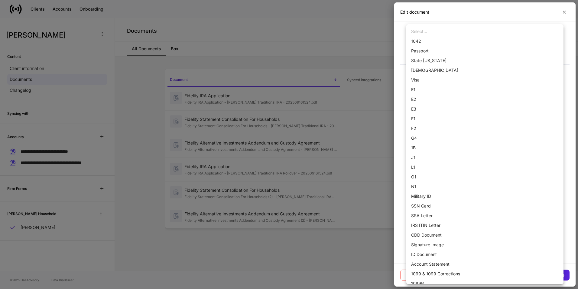
click at [524, 118] on body "Clients Accounts Onboarding ********* Documents Upload All Documents Box Docume…" at bounding box center [289, 144] width 578 height 289
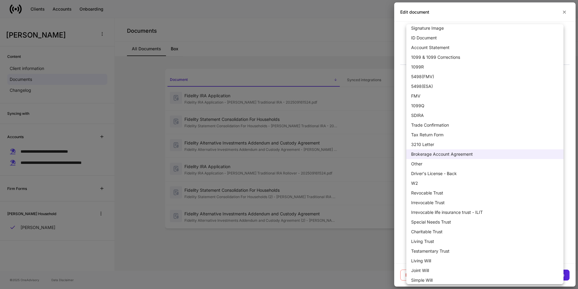
click at [302, 255] on div at bounding box center [289, 144] width 578 height 289
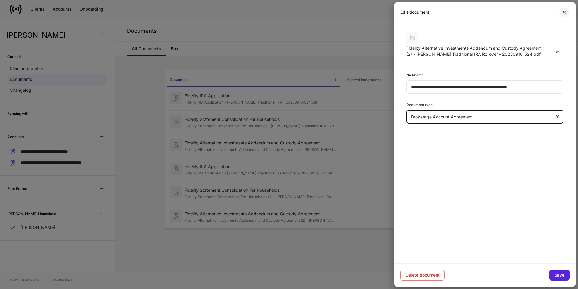
click at [566, 11] on icon "button" at bounding box center [564, 12] width 5 height 5
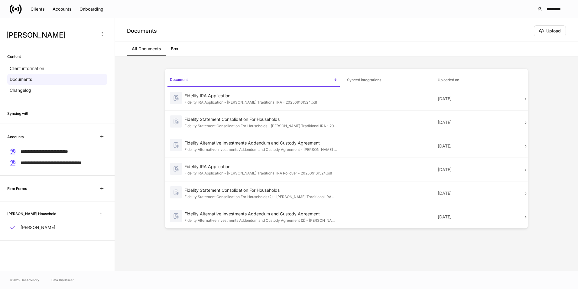
click at [178, 47] on link "Box" at bounding box center [174, 48] width 17 height 15
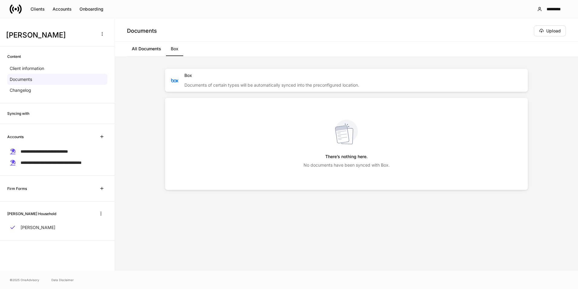
drag, startPoint x: 267, startPoint y: 97, endPoint x: 274, endPoint y: 90, distance: 9.4
click at [269, 96] on div "Box Documents of certain types will be automatically synced into the preconfigu…" at bounding box center [346, 129] width 363 height 121
click at [282, 83] on div "Documents of certain types will be automatically synced into the preconfigured …" at bounding box center [353, 83] width 339 height 10
click at [343, 153] on h5 "There’s nothing here." at bounding box center [346, 156] width 42 height 11
click at [348, 137] on rect at bounding box center [342, 134] width 14 height 18
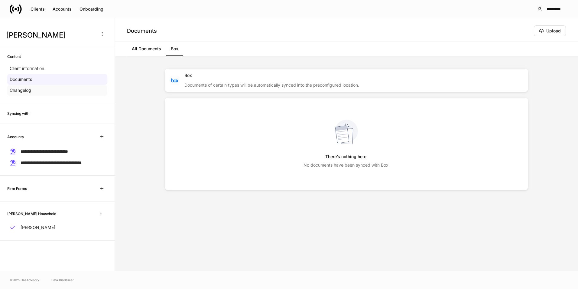
click at [38, 91] on div "Changelog" at bounding box center [57, 90] width 100 height 11
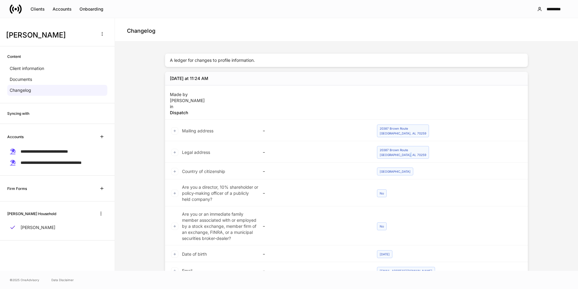
click at [406, 160] on div "Legal address – [STREET_ADDRESS]" at bounding box center [346, 151] width 363 height 21
drag, startPoint x: 406, startPoint y: 160, endPoint x: 450, endPoint y: 139, distance: 49.0
click at [450, 139] on div "[DATE] at 11:24 AM Made by [PERSON_NAME] in Dispatch Mailing address – [STREET_…" at bounding box center [346, 233] width 363 height 323
drag, startPoint x: 450, startPoint y: 139, endPoint x: 311, endPoint y: 98, distance: 145.6
click at [326, 100] on div "Made by [PERSON_NAME] in Dispatch" at bounding box center [346, 102] width 363 height 34
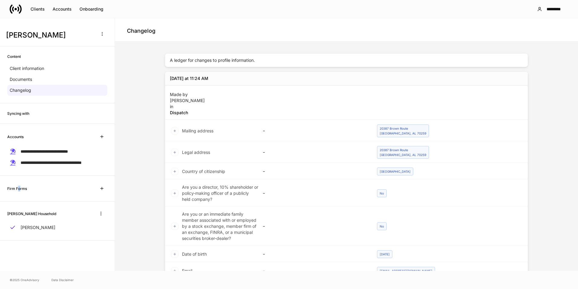
click at [19, 186] on h6 "Firm Forms" at bounding box center [17, 188] width 20 height 6
click at [102, 187] on icon "button" at bounding box center [102, 188] width 5 height 5
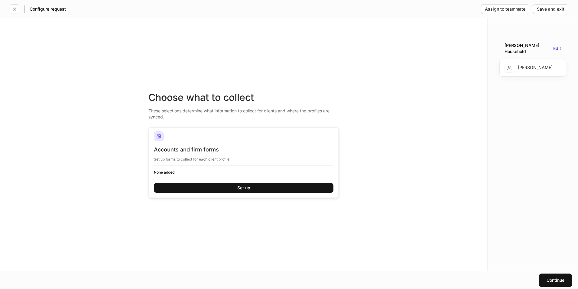
drag, startPoint x: 103, startPoint y: 187, endPoint x: 17, endPoint y: 194, distance: 85.6
click at [16, 196] on div "Choose what to collect These selections determine what information to collect f…" at bounding box center [244, 144] width 488 height 252
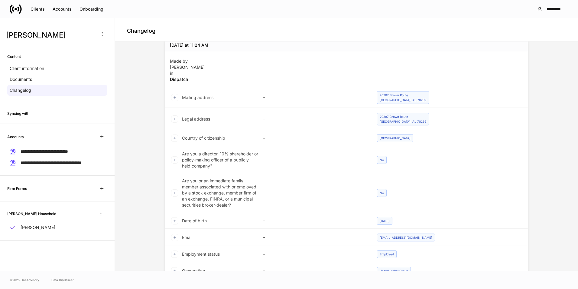
scroll to position [137, 0]
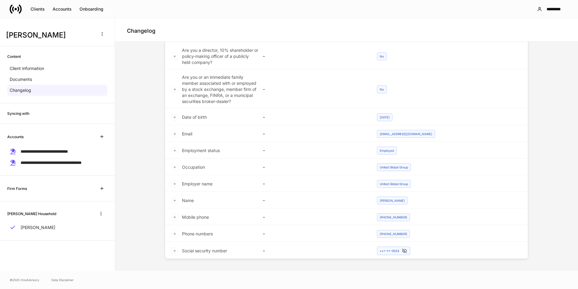
drag, startPoint x: 29, startPoint y: 90, endPoint x: 21, endPoint y: 111, distance: 23.0
drag, startPoint x: 21, startPoint y: 111, endPoint x: 73, endPoint y: 9, distance: 114.4
click at [73, 9] on button "Accounts" at bounding box center [62, 9] width 27 height 10
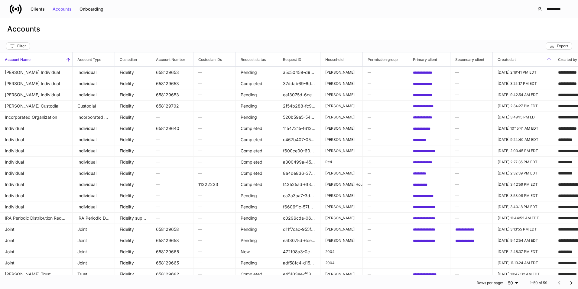
click at [509, 61] on h6 "Created at" at bounding box center [504, 60] width 23 height 6
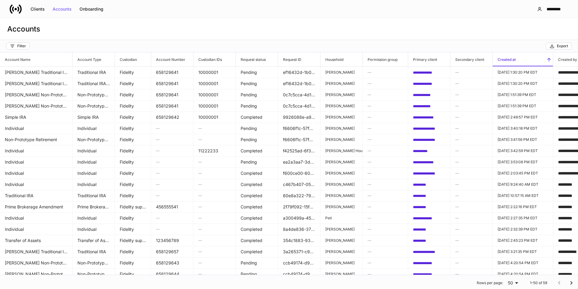
click at [509, 61] on h6 "Created at" at bounding box center [504, 60] width 23 height 6
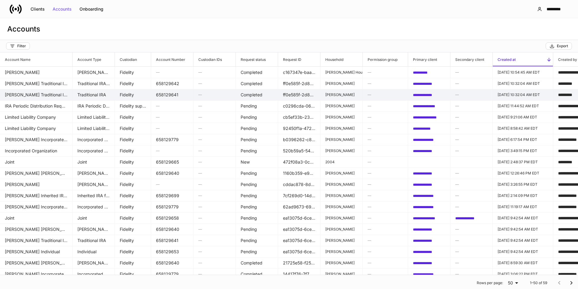
drag, startPoint x: 509, startPoint y: 61, endPoint x: 302, endPoint y: 89, distance: 209.1
click at [302, 89] on td "ff0e585f-2d8b-4548-b6ba-6db35d3a38bd" at bounding box center [299, 94] width 42 height 11
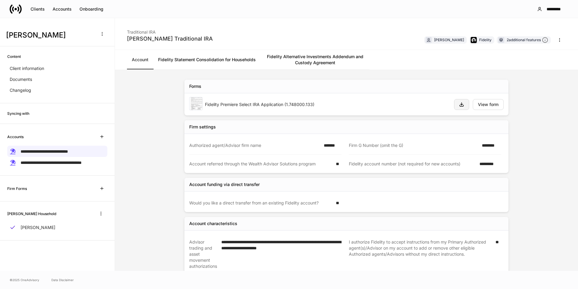
click at [460, 105] on icon "button" at bounding box center [462, 105] width 4 height 4
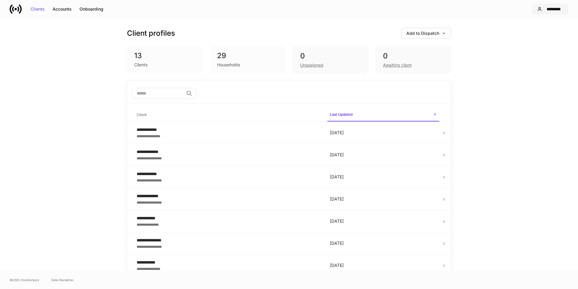
click at [544, 7] on div "*********" at bounding box center [550, 9] width 26 height 5
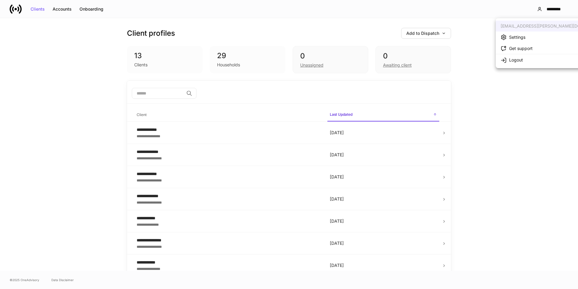
click at [443, 28] on div at bounding box center [289, 144] width 578 height 289
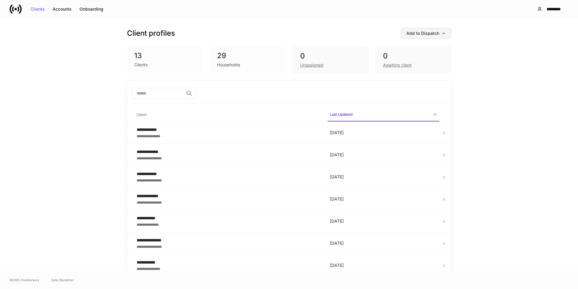
click at [440, 31] on button "Add to Dispatch" at bounding box center [426, 33] width 50 height 11
click at [406, 96] on div "View uploaded accounts" at bounding box center [414, 94] width 49 height 6
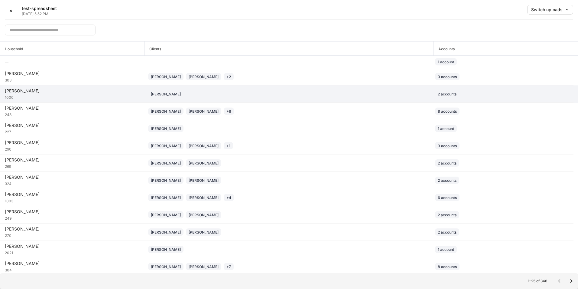
click at [102, 90] on div "[PERSON_NAME]" at bounding box center [71, 91] width 133 height 6
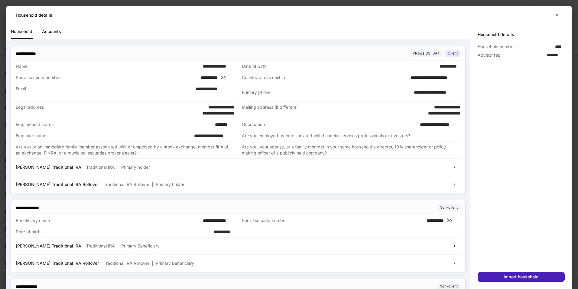
click at [512, 275] on div "Import household" at bounding box center [521, 276] width 35 height 4
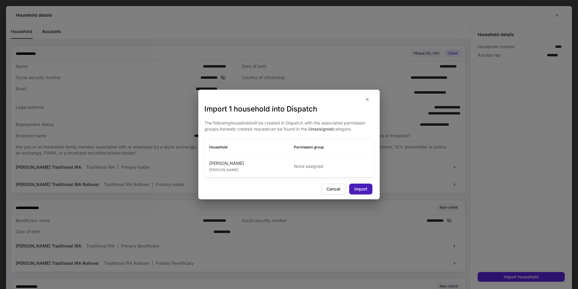
click at [364, 192] on button "Import" at bounding box center [360, 188] width 23 height 11
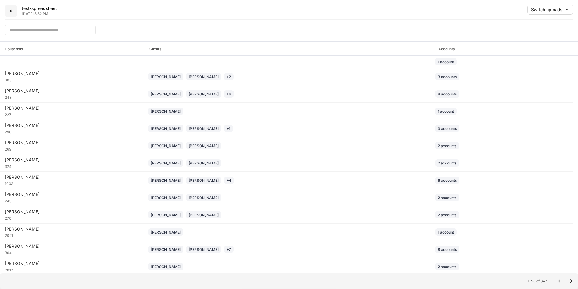
click at [13, 11] on button "✕" at bounding box center [11, 11] width 12 height 12
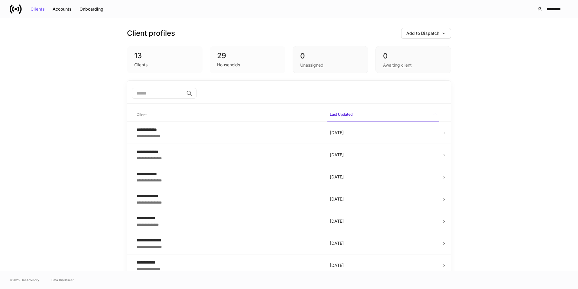
click at [149, 61] on div "Clients" at bounding box center [164, 63] width 61 height 7
click at [63, 11] on button "Accounts" at bounding box center [62, 9] width 27 height 10
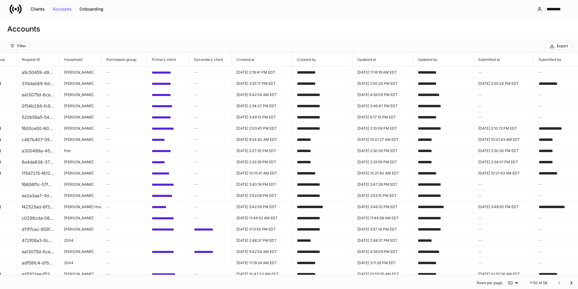
scroll to position [0, 282]
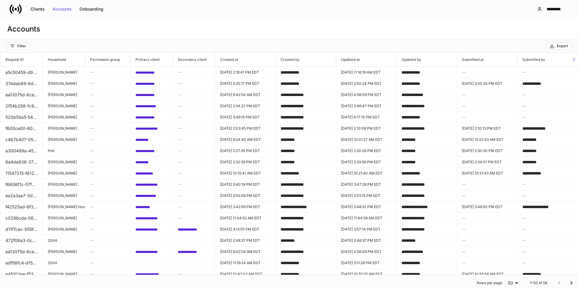
click at [533, 57] on h6 "Submitted by" at bounding box center [532, 60] width 28 height 6
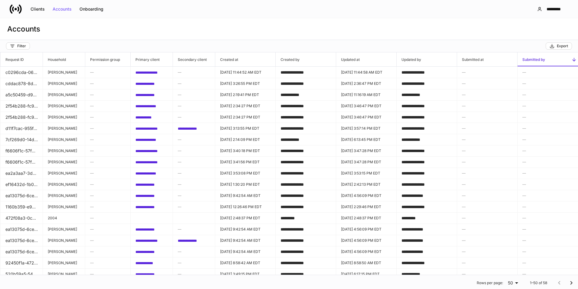
click at [533, 57] on h6 "Submitted by" at bounding box center [532, 60] width 28 height 6
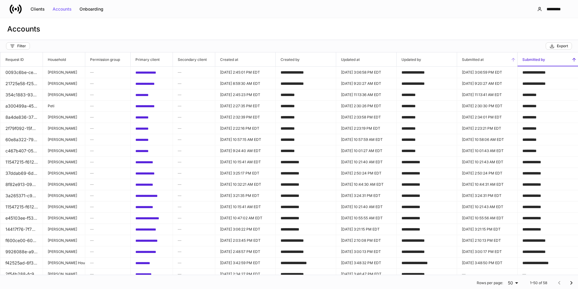
click at [490, 57] on span "Submitted at" at bounding box center [487, 59] width 60 height 14
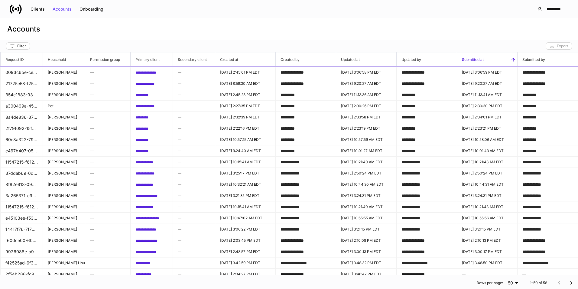
click at [490, 57] on span "Submitted at" at bounding box center [487, 59] width 60 height 14
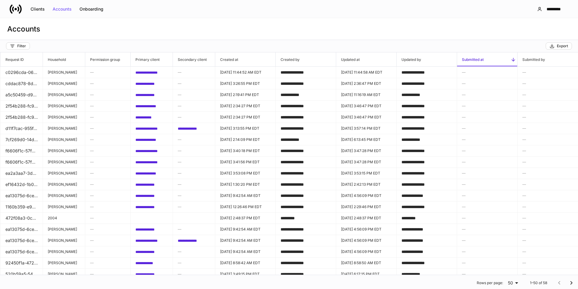
click at [490, 57] on span "Submitted at" at bounding box center [487, 59] width 60 height 14
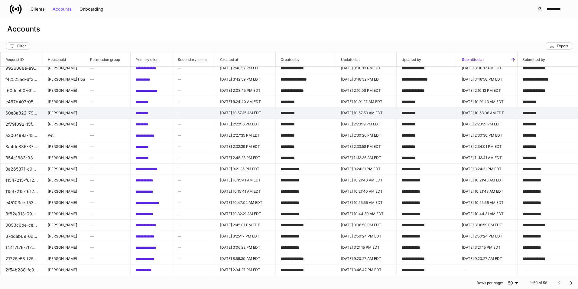
scroll to position [0, 282]
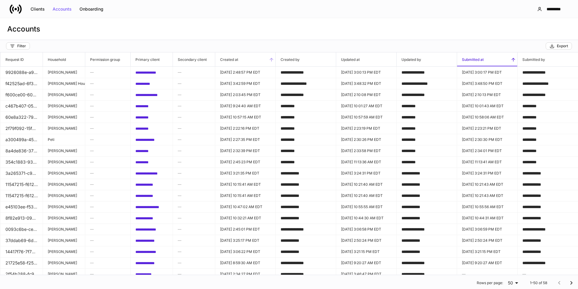
click at [246, 60] on span "Created at" at bounding box center [245, 59] width 60 height 14
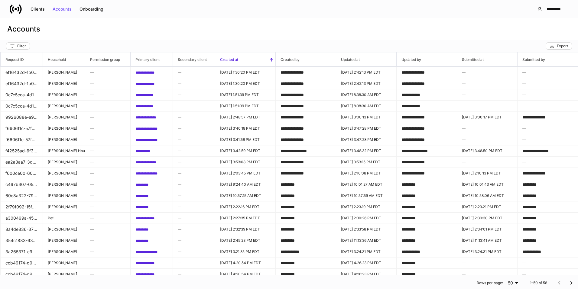
click at [246, 60] on span "Created at" at bounding box center [245, 59] width 60 height 14
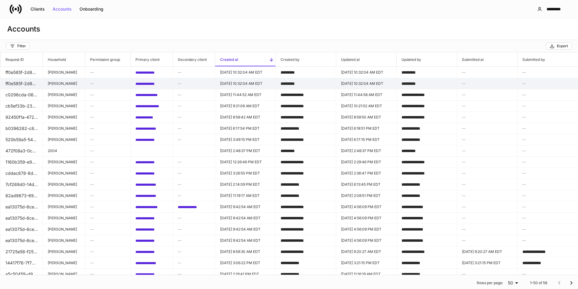
click at [306, 83] on td "*********" at bounding box center [306, 83] width 60 height 11
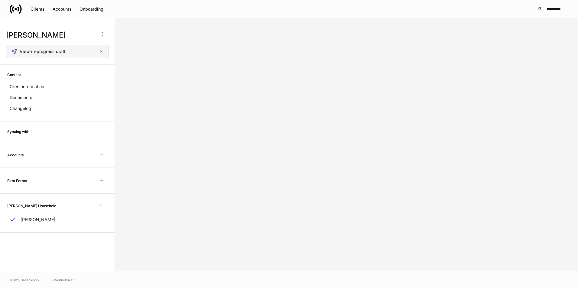
click at [100, 51] on div "View in-progress draft" at bounding box center [62, 51] width 84 height 4
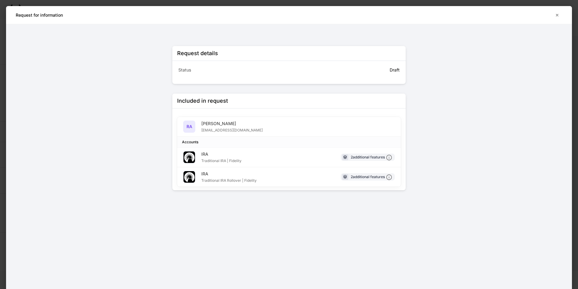
click at [213, 122] on div "[PERSON_NAME]" at bounding box center [231, 123] width 61 height 6
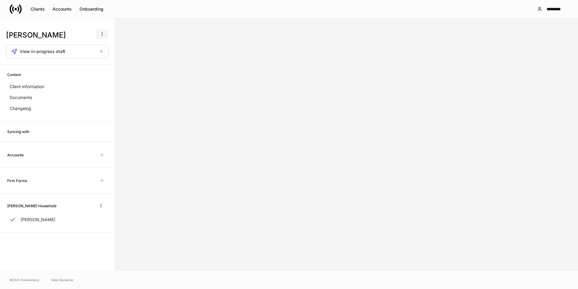
click at [104, 34] on icon "button" at bounding box center [102, 33] width 5 height 5
click at [38, 41] on div at bounding box center [289, 144] width 578 height 289
drag, startPoint x: 72, startPoint y: 101, endPoint x: 60, endPoint y: 116, distance: 19.1
drag, startPoint x: 60, startPoint y: 116, endPoint x: 27, endPoint y: 132, distance: 36.5
click at [27, 132] on h6 "Syncing with" at bounding box center [18, 132] width 22 height 6
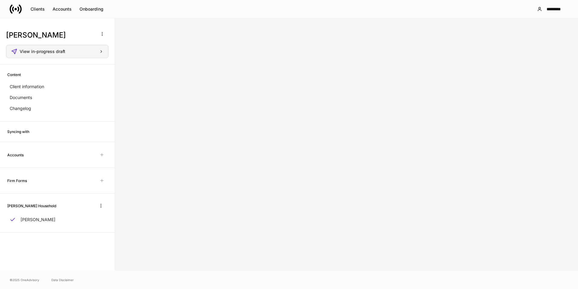
click at [31, 52] on span "View in-progress draft" at bounding box center [43, 51] width 46 height 4
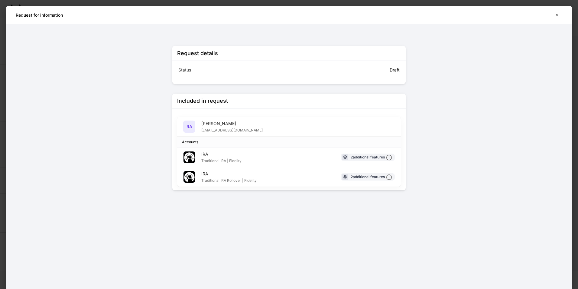
click at [367, 188] on div "Included in request RA Robert Abbott TEST@EMAIL.COM Accounts IRA Traditional IR…" at bounding box center [288, 141] width 233 height 96
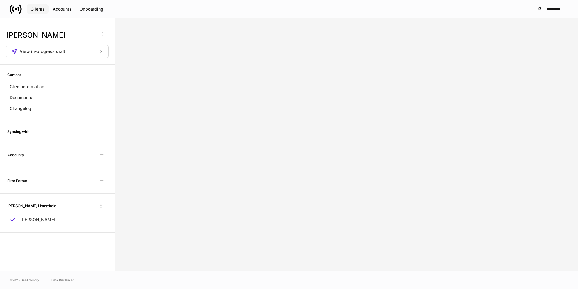
click at [37, 9] on div "Clients" at bounding box center [38, 9] width 14 height 4
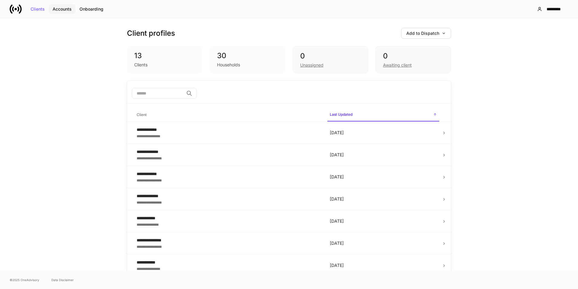
click at [69, 8] on div "Accounts" at bounding box center [62, 9] width 19 height 4
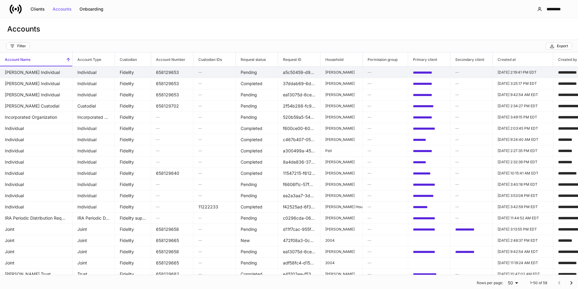
drag, startPoint x: 235, startPoint y: 74, endPoint x: 222, endPoint y: 71, distance: 13.1
click at [222, 71] on h6 "—" at bounding box center [214, 72] width 32 height 6
